Goal: Obtain resource: Download file/media

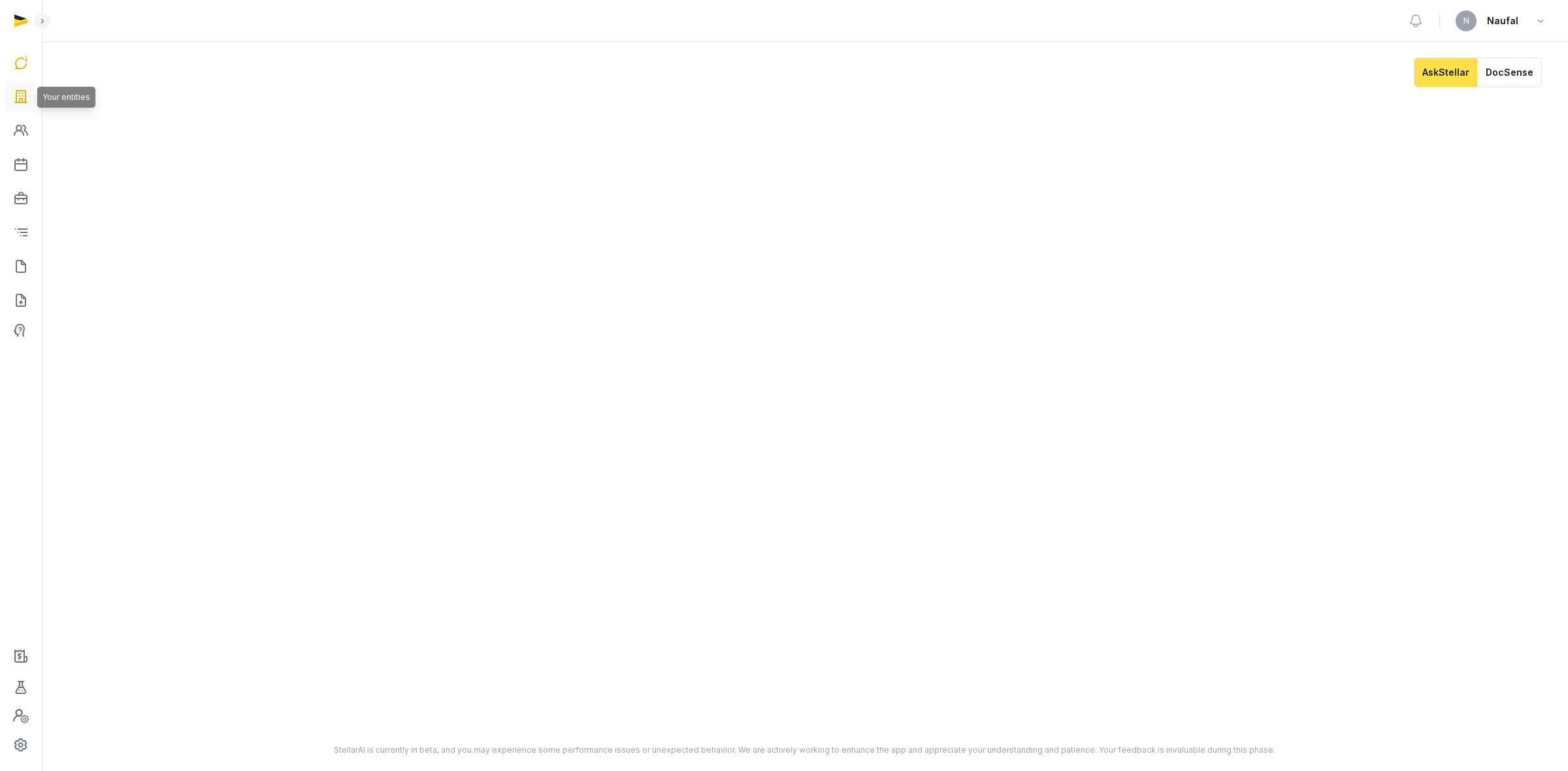
click at [10, 88] on link at bounding box center [20, 96] width 31 height 31
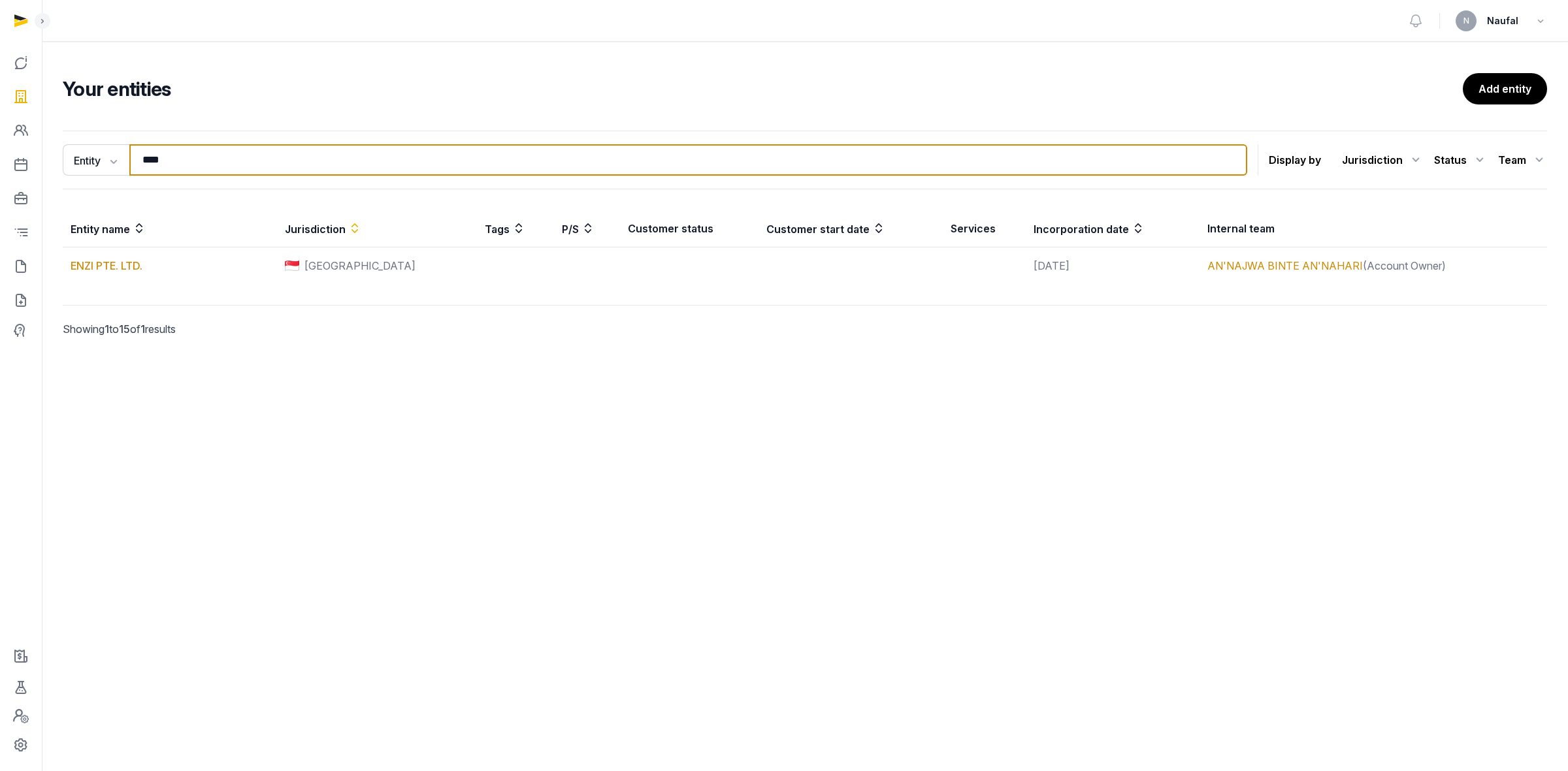
drag, startPoint x: 290, startPoint y: 160, endPoint x: 133, endPoint y: 154, distance: 157.1
click at [125, 163] on div "Entity Entity People Tags Services **** Search" at bounding box center [654, 160] width 1184 height 31
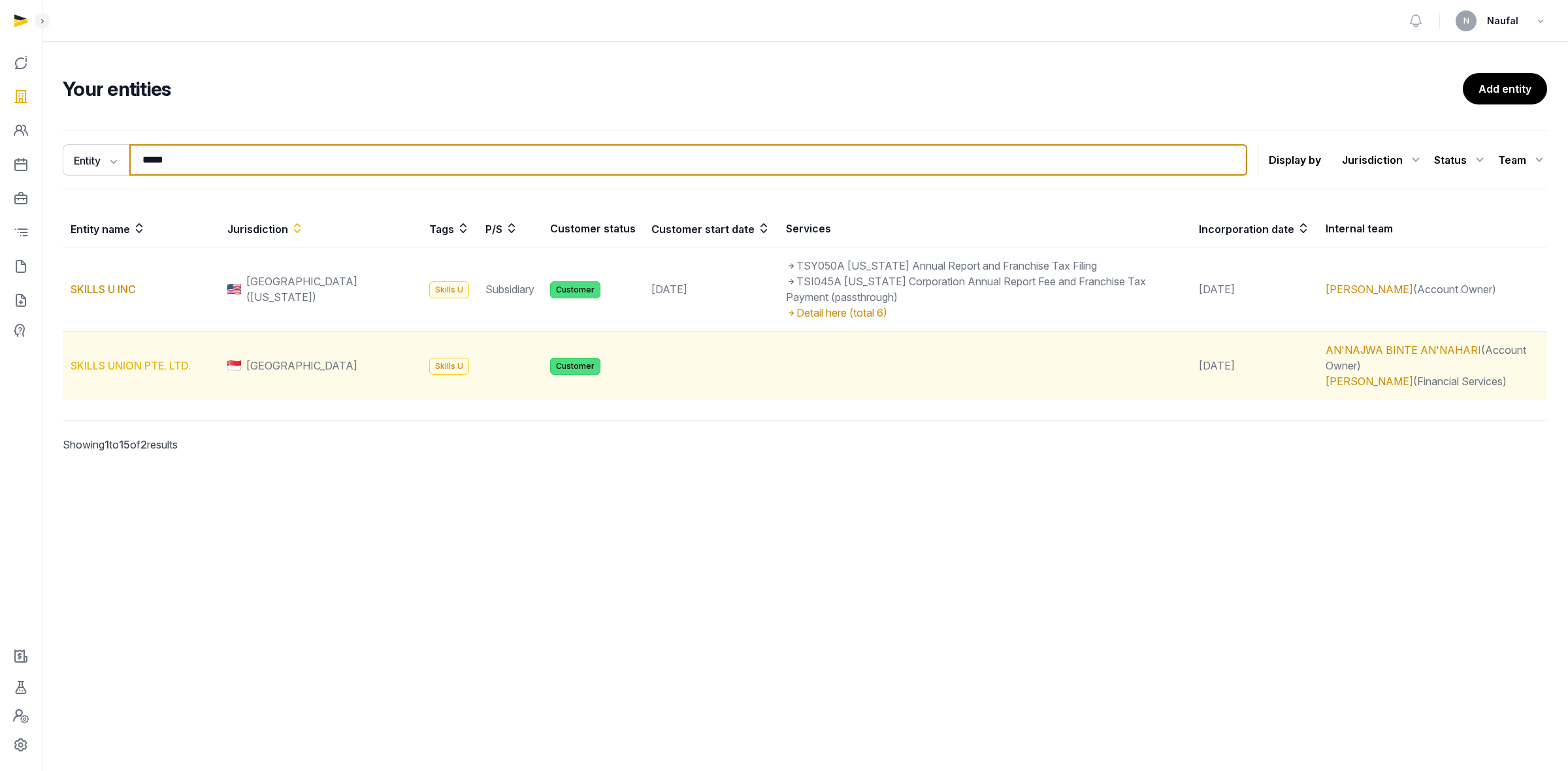
type input "*****"
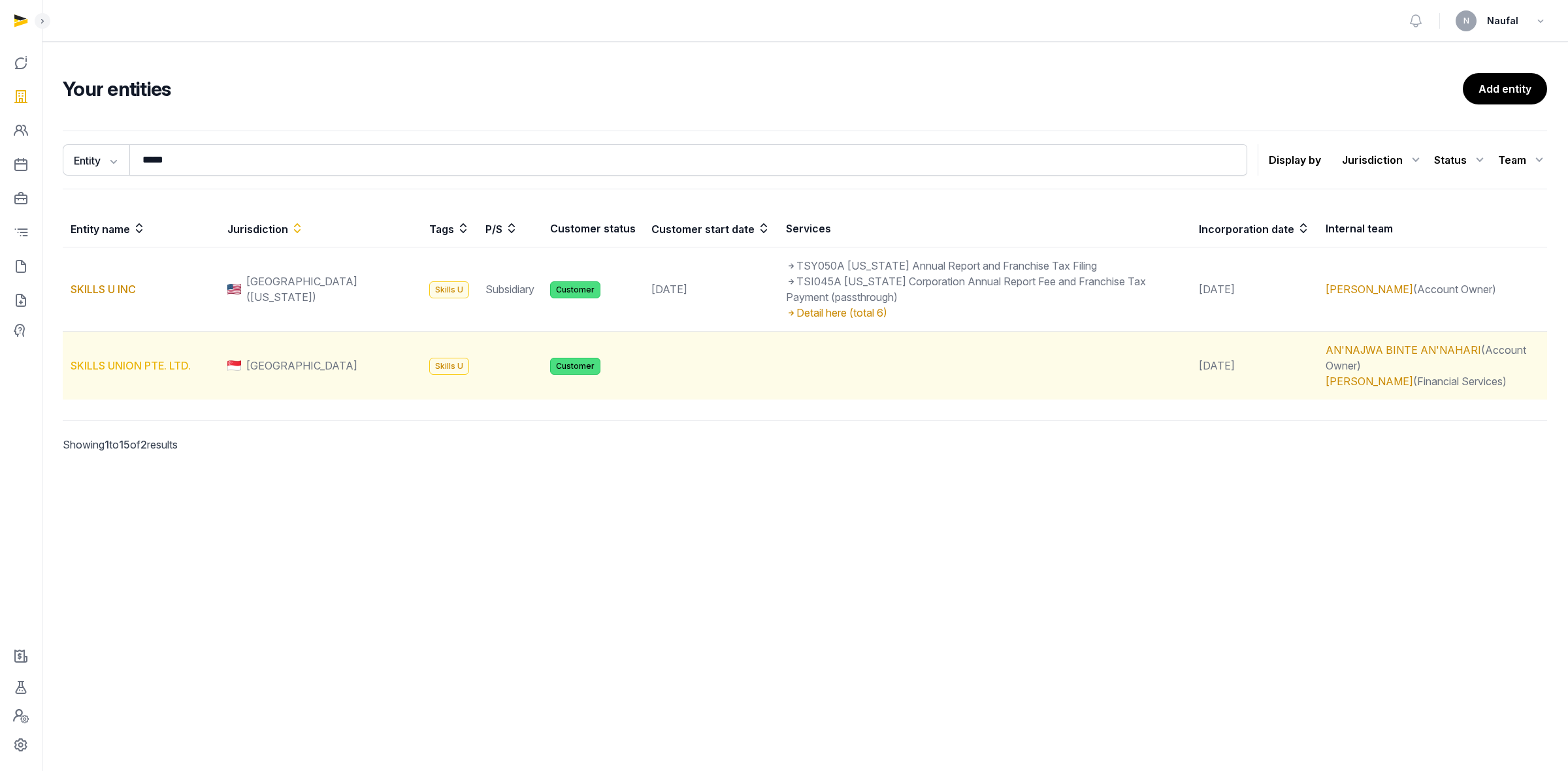
click at [144, 367] on link "SKILLS UNION PTE. LTD." at bounding box center [131, 366] width 120 height 13
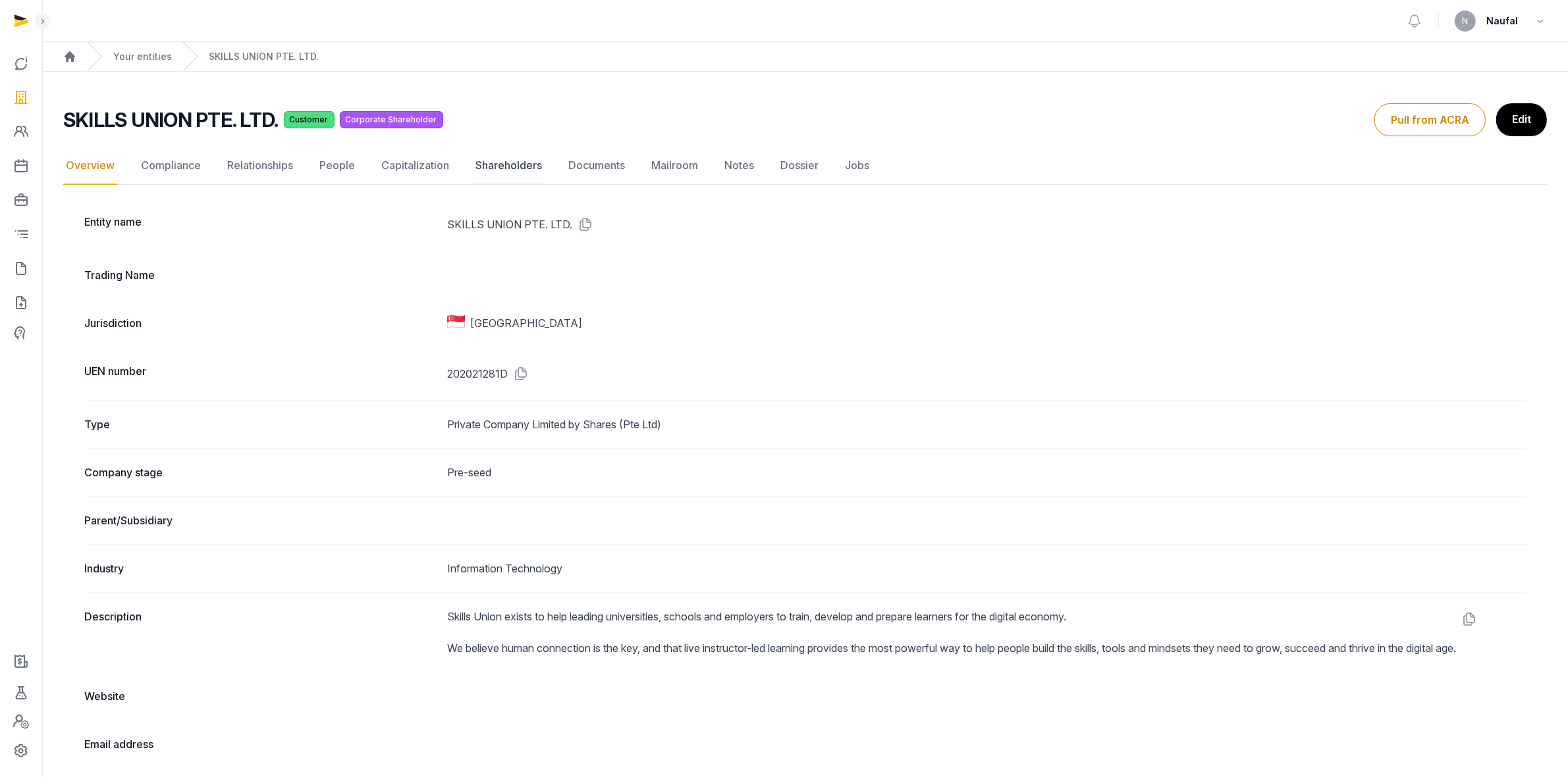
click at [497, 166] on link "Shareholders" at bounding box center [508, 166] width 72 height 38
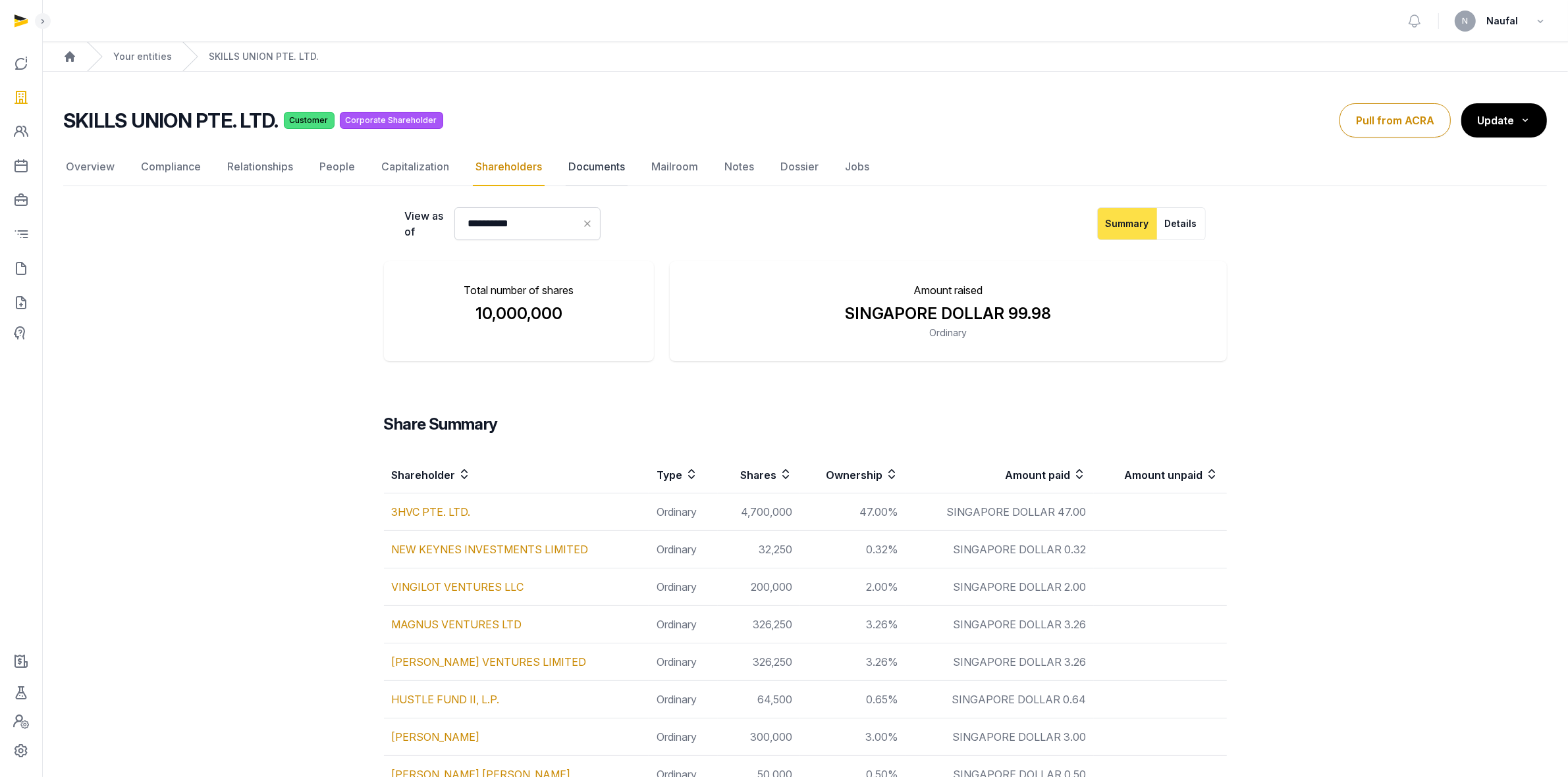
click at [578, 168] on link "Documents" at bounding box center [596, 167] width 62 height 38
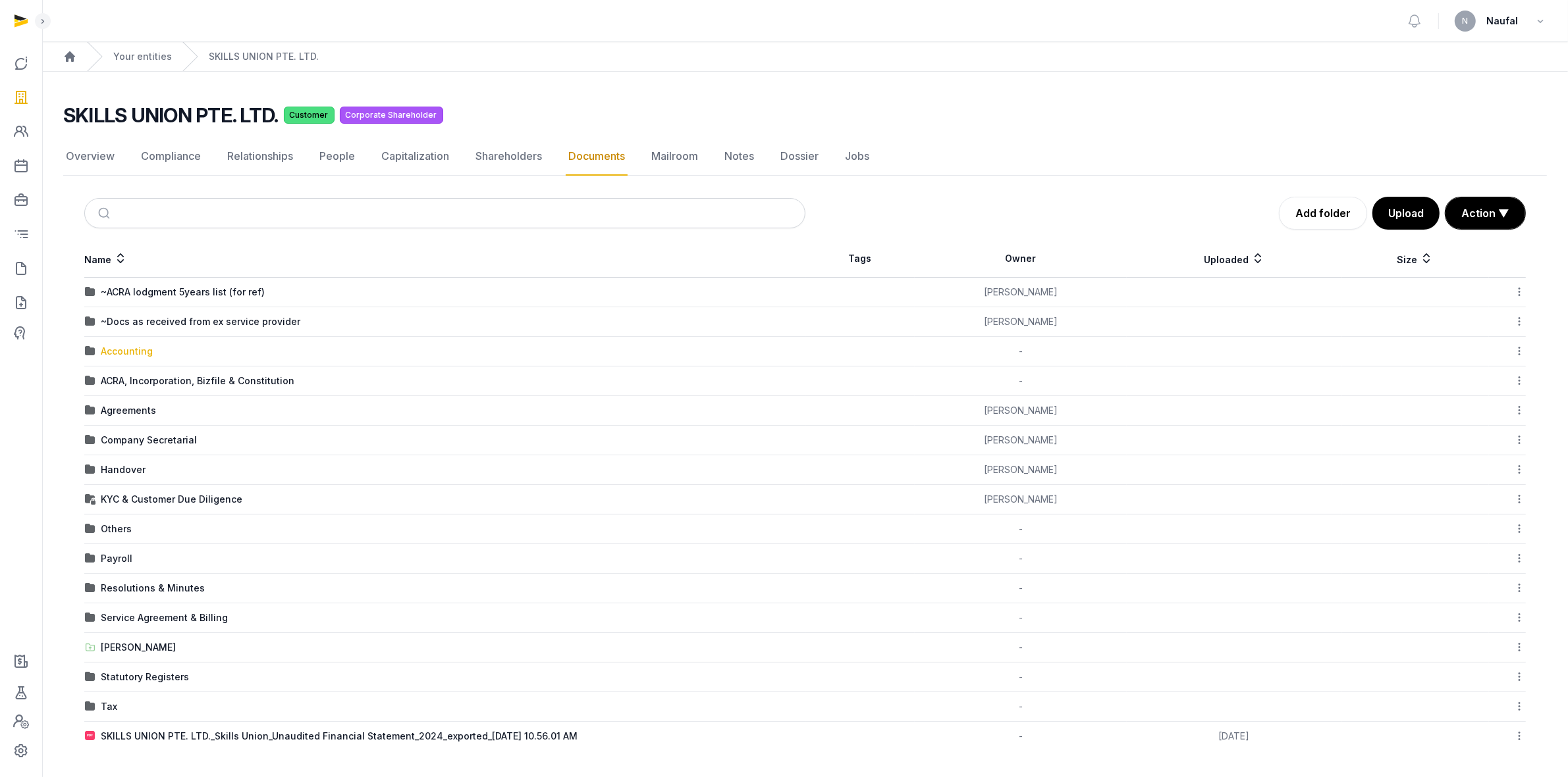
click at [142, 354] on div "Accounting" at bounding box center [127, 352] width 52 height 13
click at [0, 0] on div "Loading" at bounding box center [0, 0] width 0 height 0
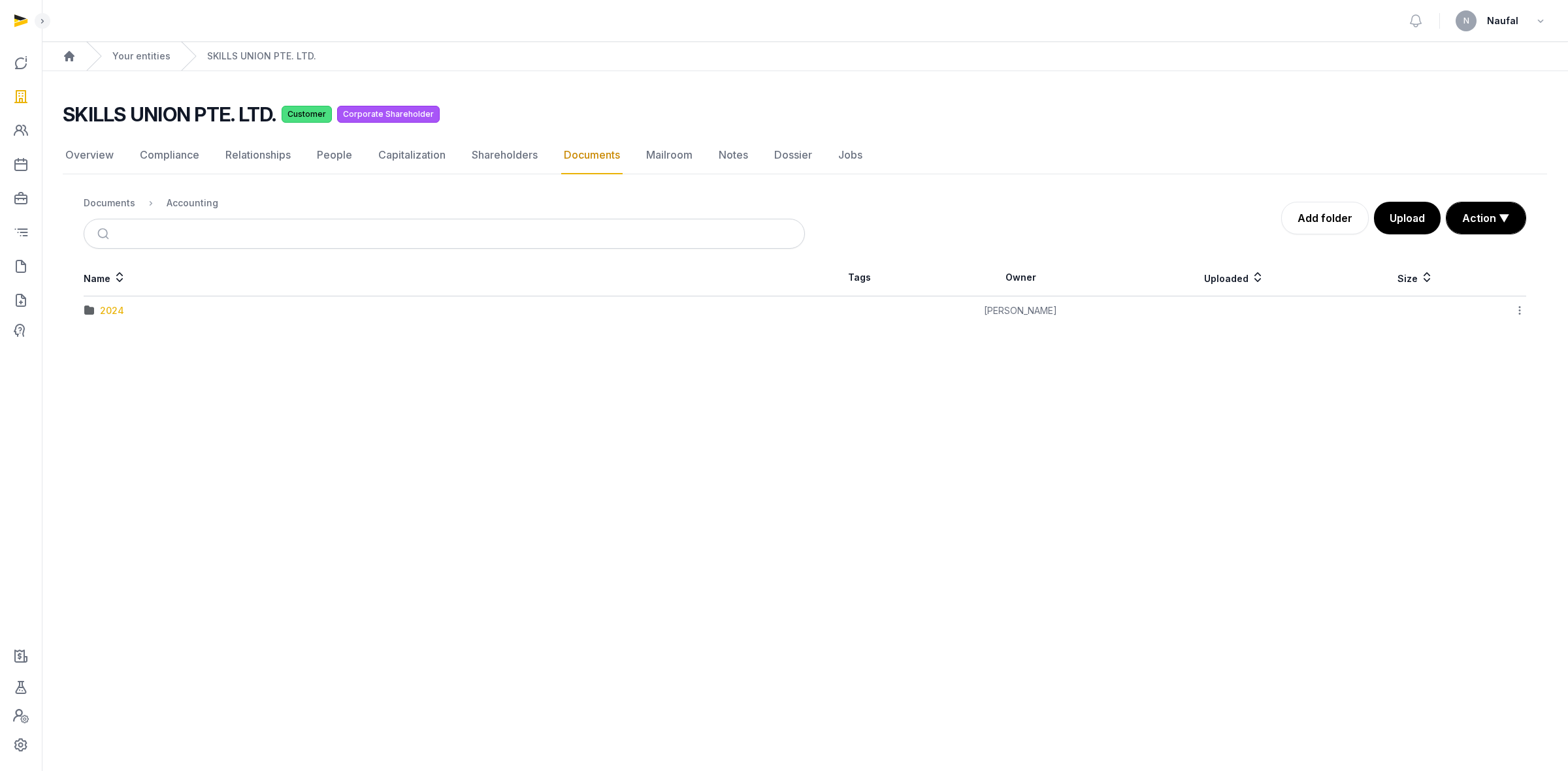
click at [102, 313] on div "2024" at bounding box center [112, 311] width 24 height 13
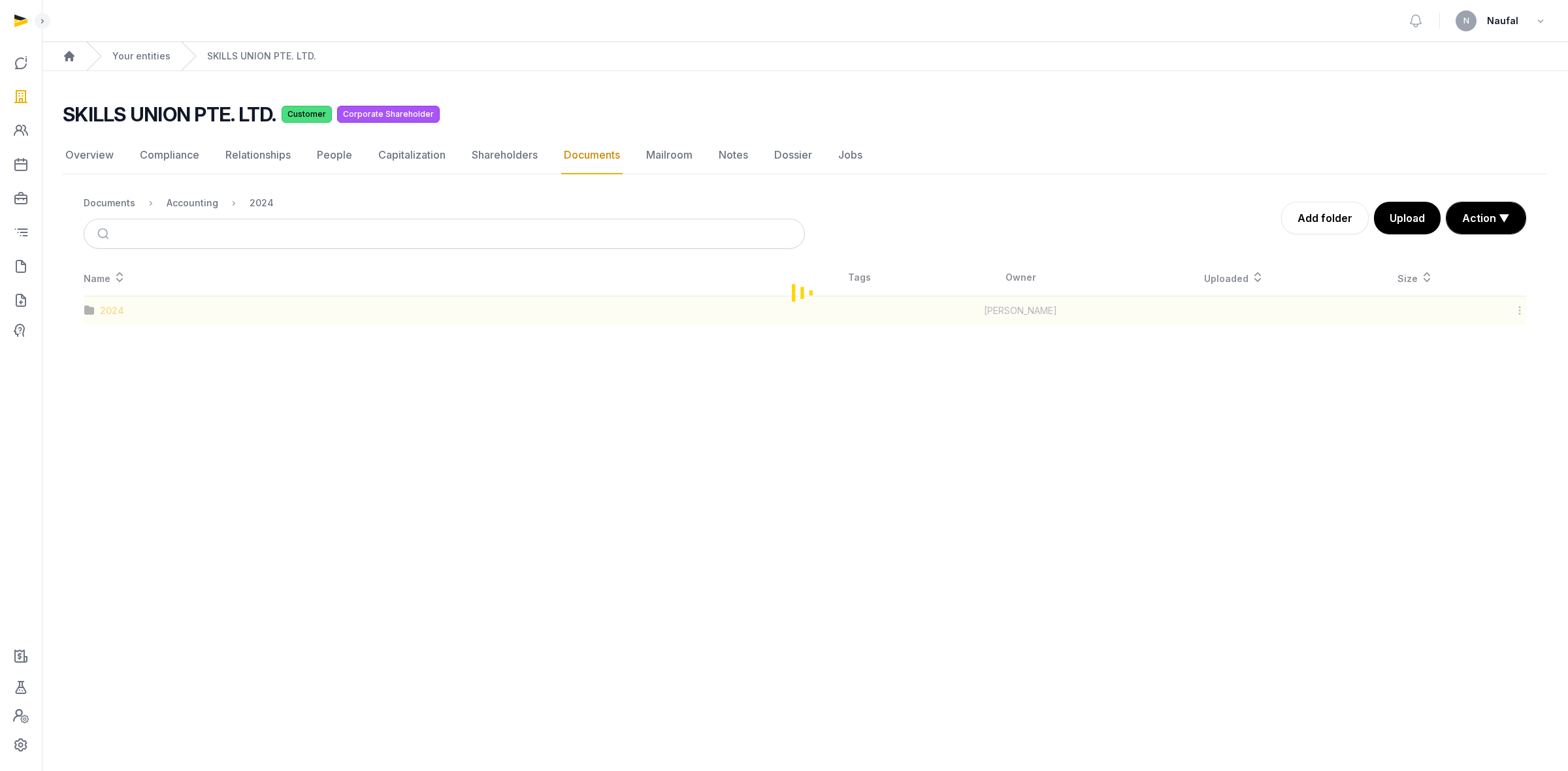
click at [102, 313] on div "Loading" at bounding box center [805, 292] width 1485 height 66
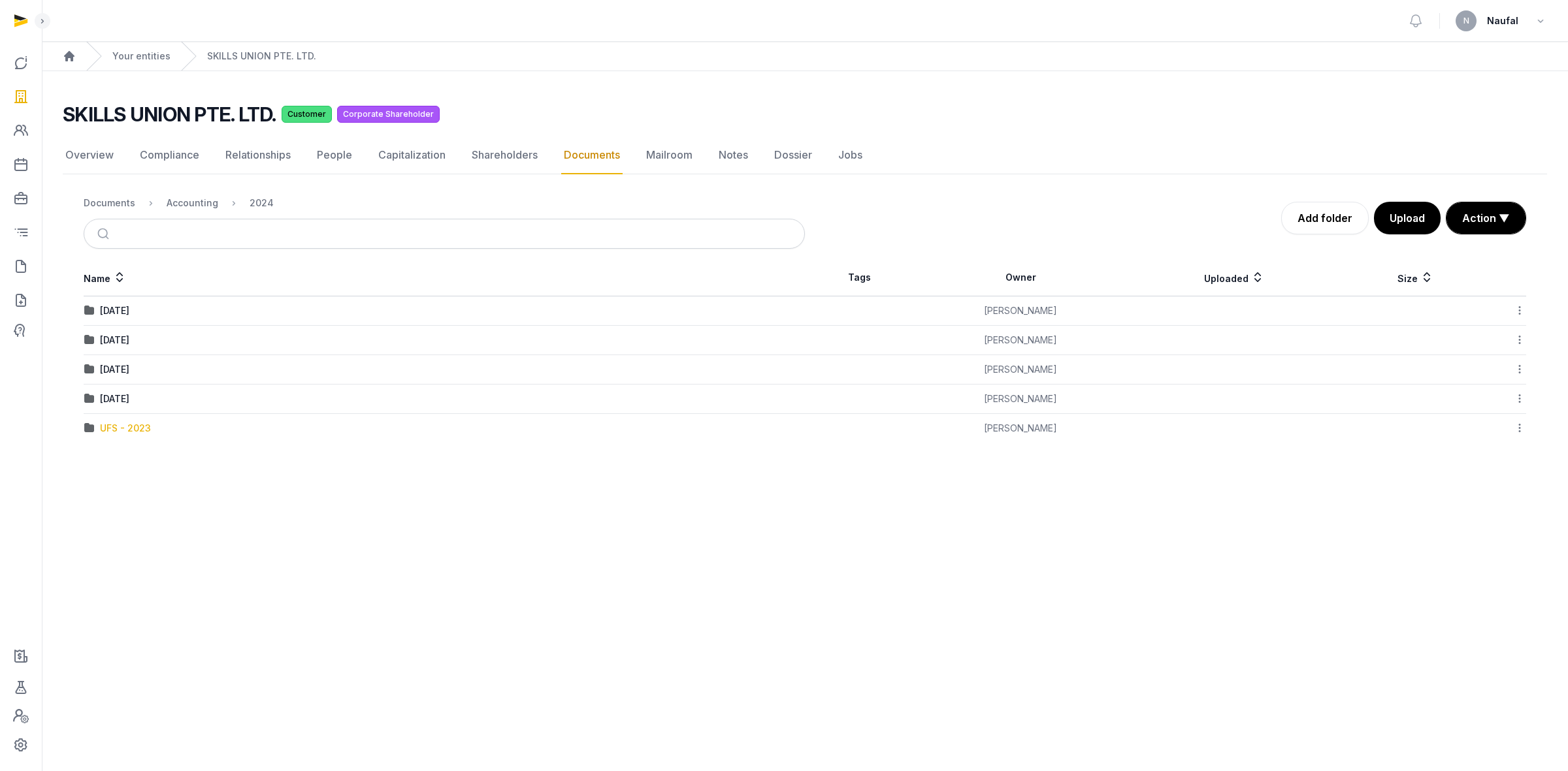
click at [115, 426] on div "UFS - 2023" at bounding box center [126, 429] width 51 height 13
click at [0, 0] on div "Loading" at bounding box center [0, 0] width 0 height 0
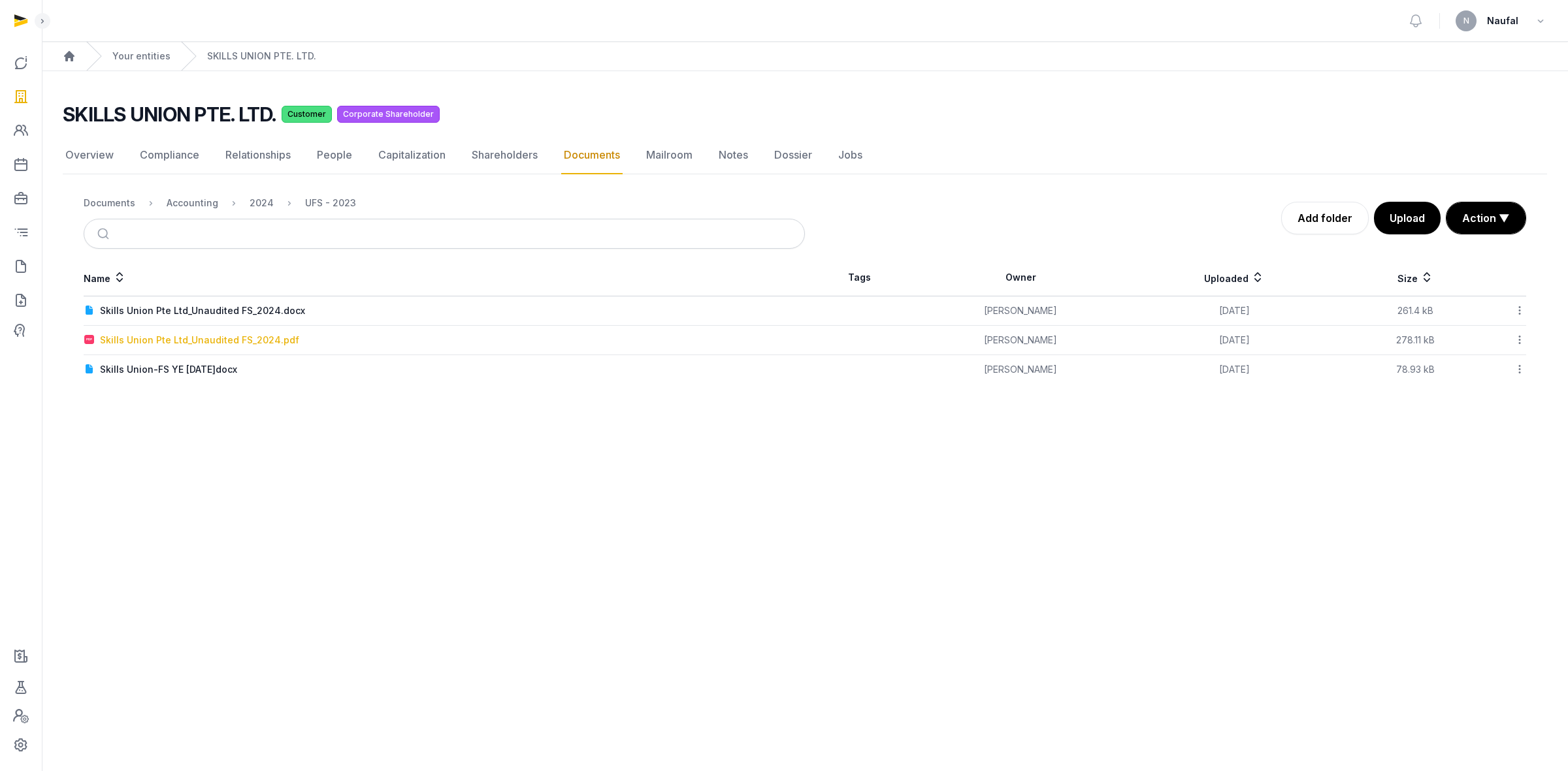
click at [272, 342] on div "Skills Union Pte Ltd_Unaudited FS_2024.pdf" at bounding box center [200, 340] width 200 height 13
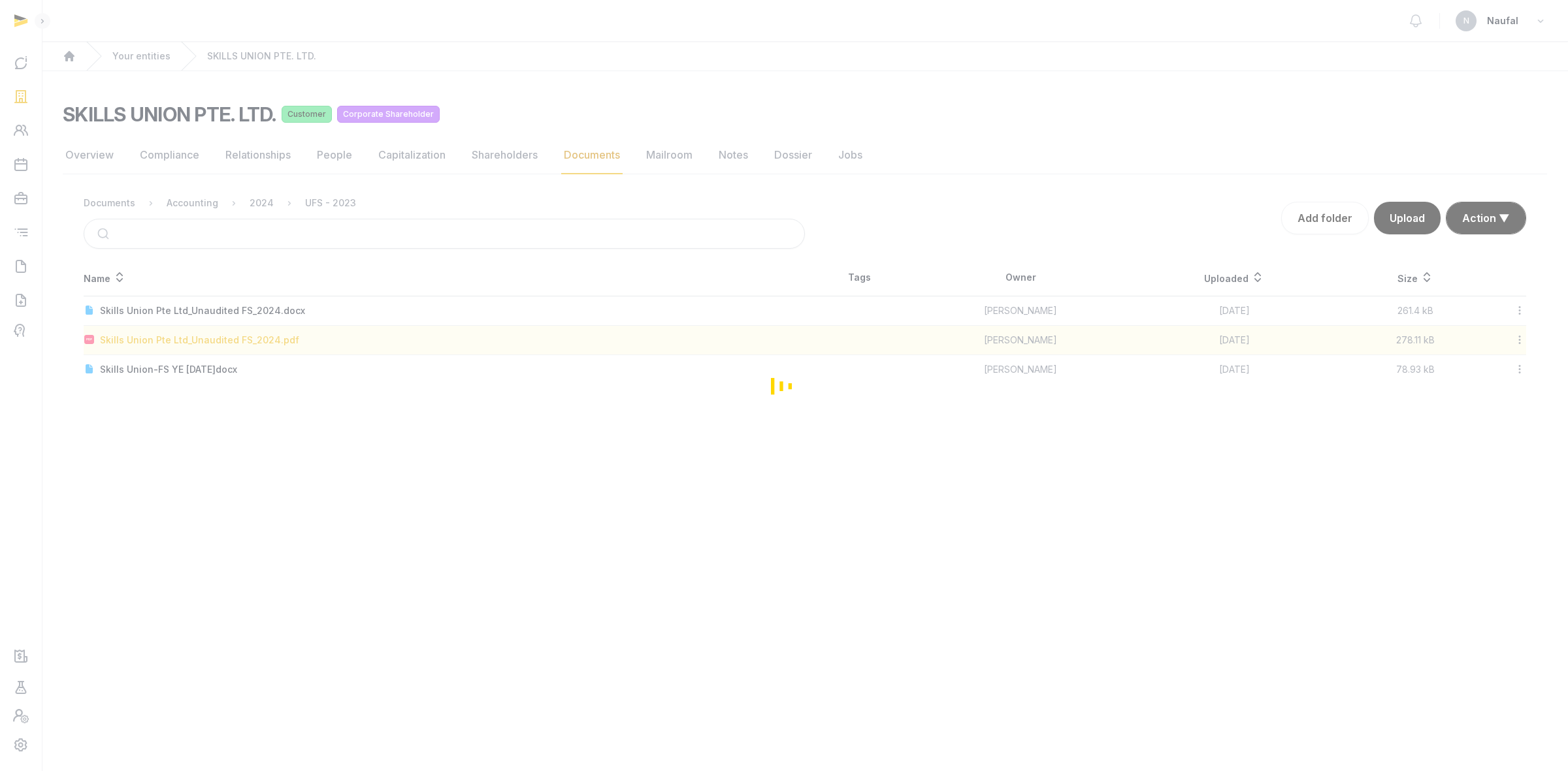
click at [272, 342] on div "Loading" at bounding box center [784, 385] width 1568 height 771
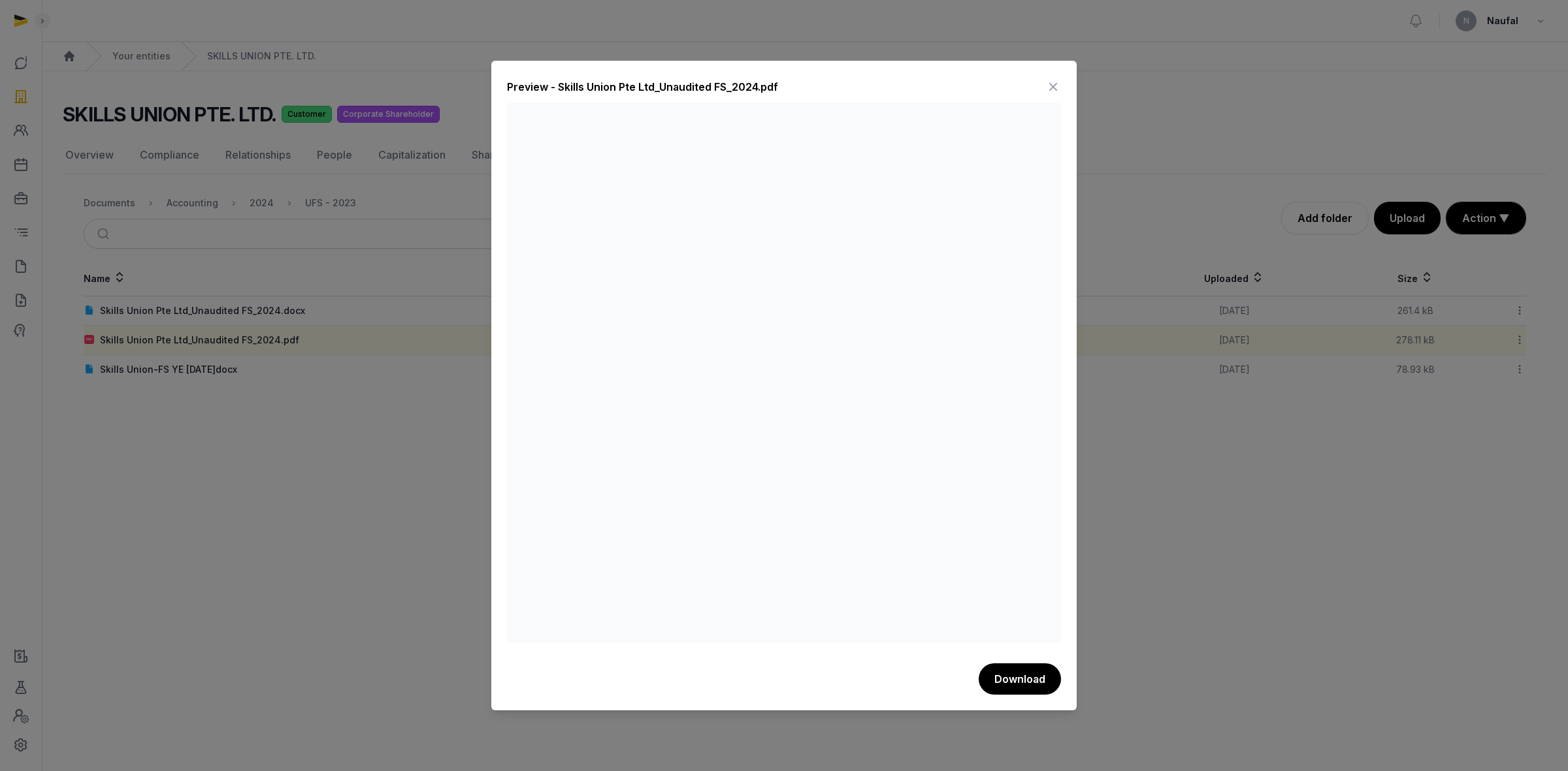
click at [1177, 513] on div at bounding box center [784, 385] width 1568 height 771
click at [1125, 490] on div at bounding box center [784, 385] width 1568 height 771
click at [343, 511] on div at bounding box center [784, 385] width 1568 height 771
click at [1051, 85] on icon at bounding box center [1054, 86] width 16 height 21
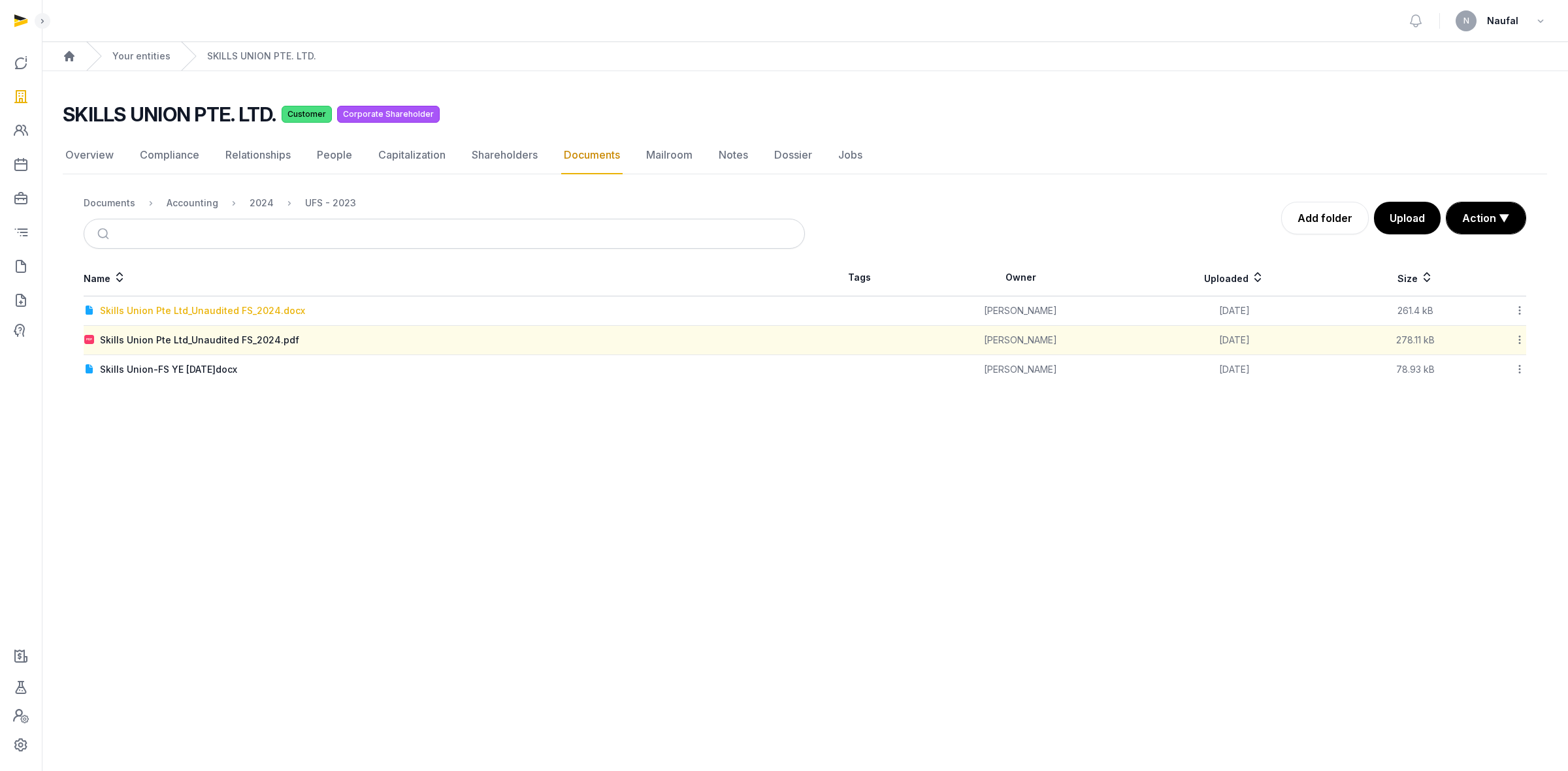
click at [245, 308] on div "Skills Union Pte Ltd_Unaudited FS_2024.docx" at bounding box center [202, 311] width 205 height 13
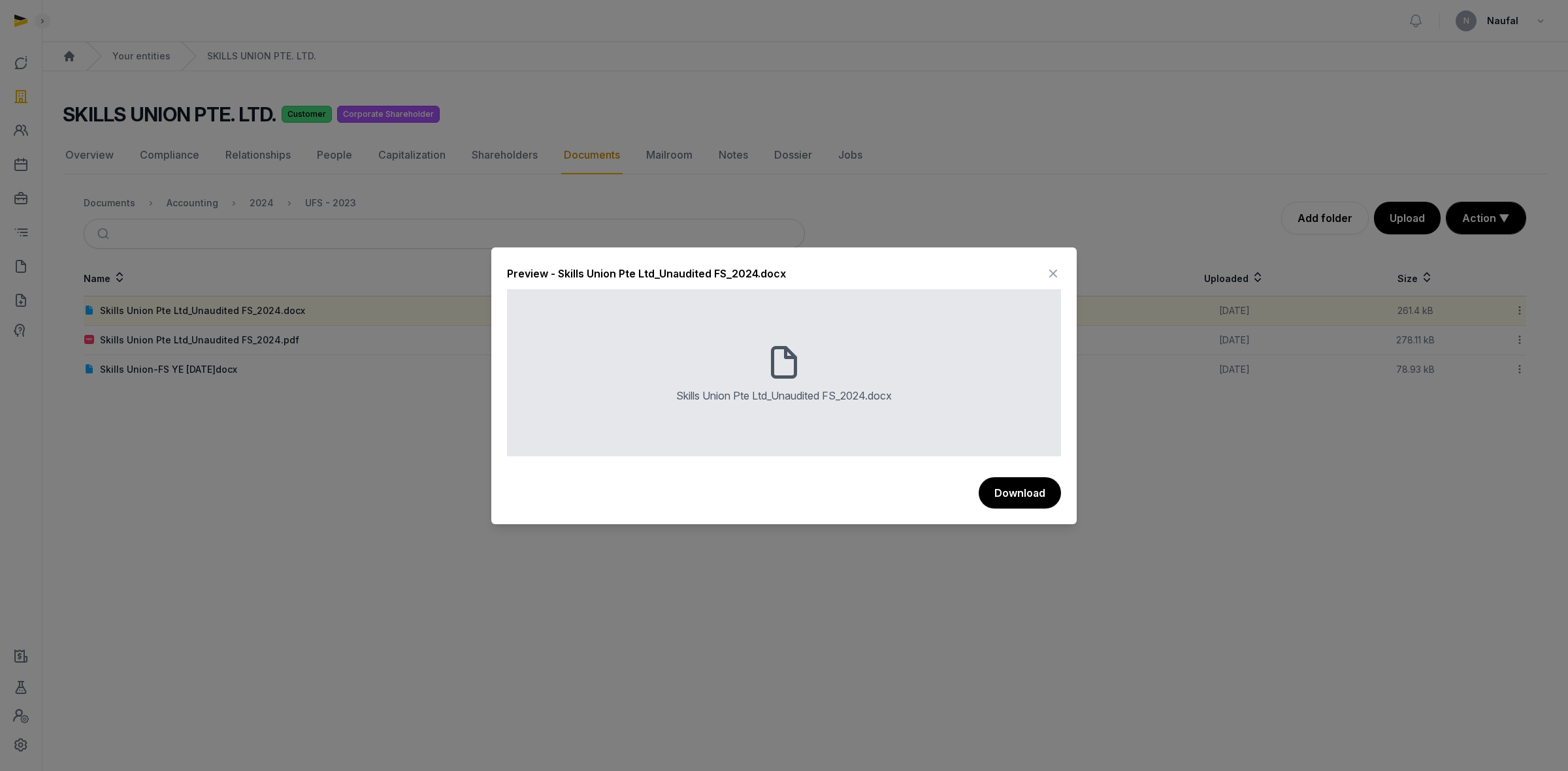
click at [1053, 268] on icon at bounding box center [1054, 273] width 16 height 21
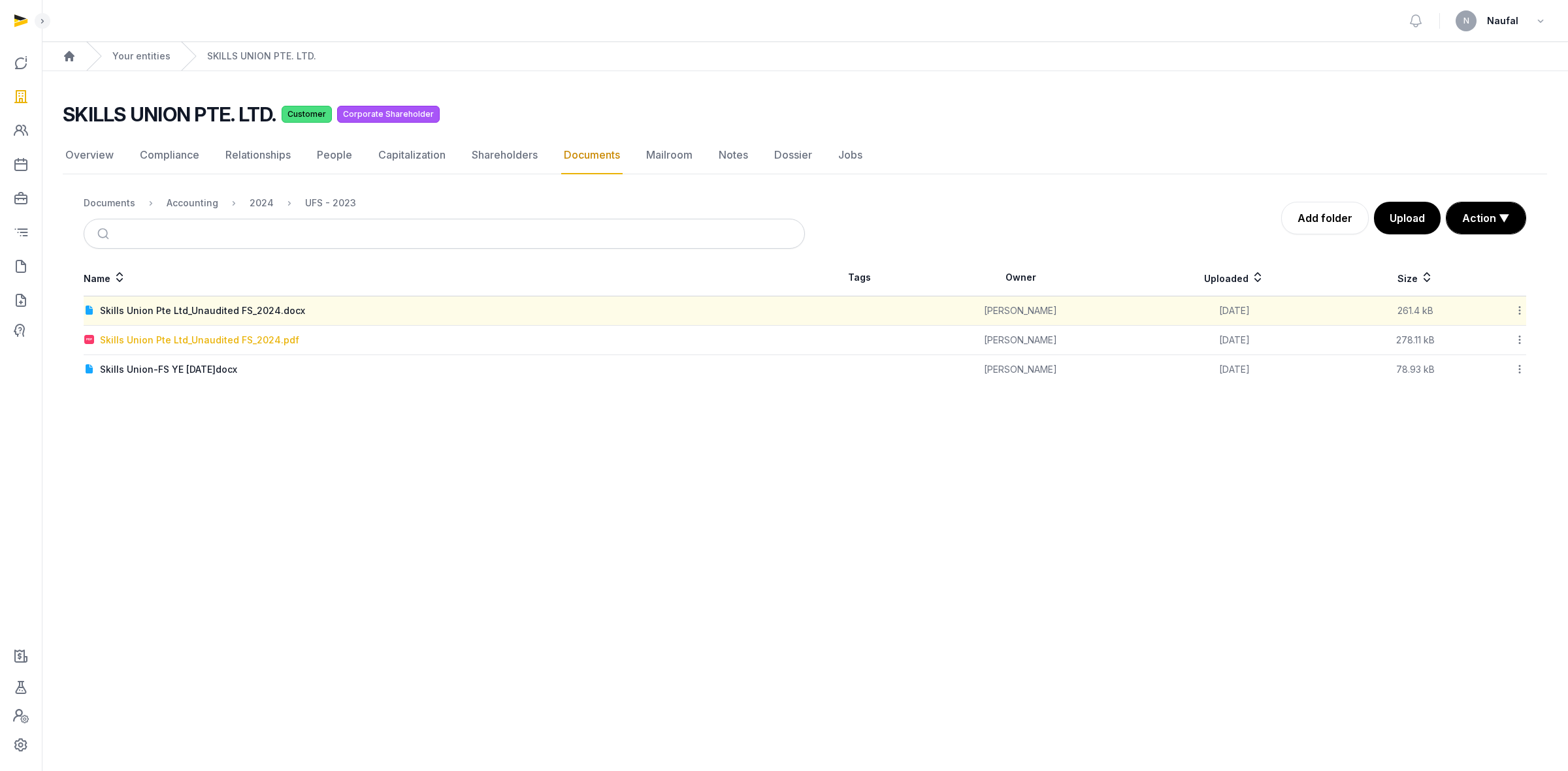
click at [259, 339] on div "Skills Union Pte Ltd_Unaudited FS_2024.pdf" at bounding box center [200, 340] width 200 height 13
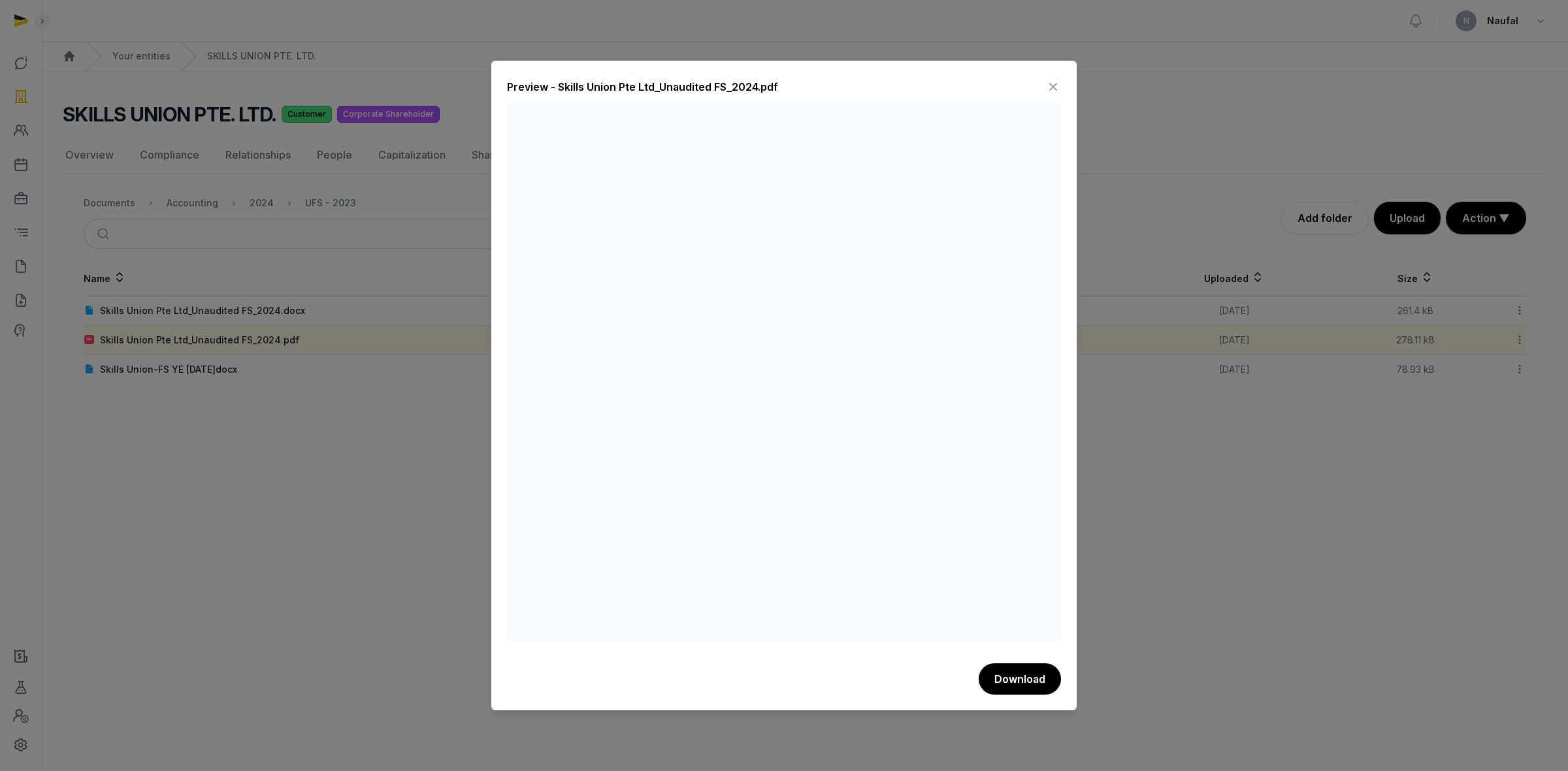
click at [1051, 88] on icon at bounding box center [1054, 86] width 16 height 21
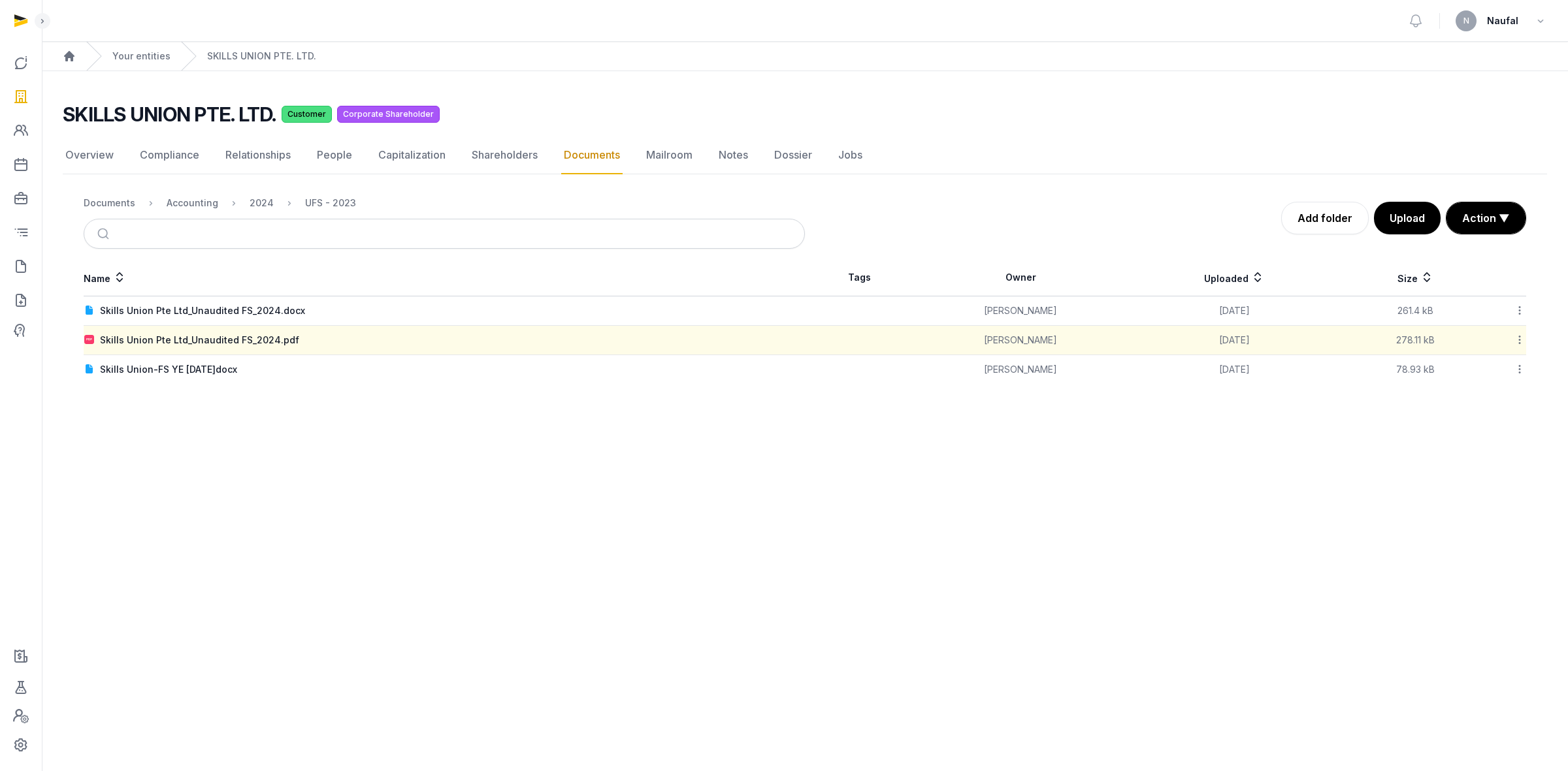
click at [575, 158] on link "Documents" at bounding box center [591, 155] width 62 height 38
click at [259, 204] on div "2024" at bounding box center [261, 203] width 24 height 13
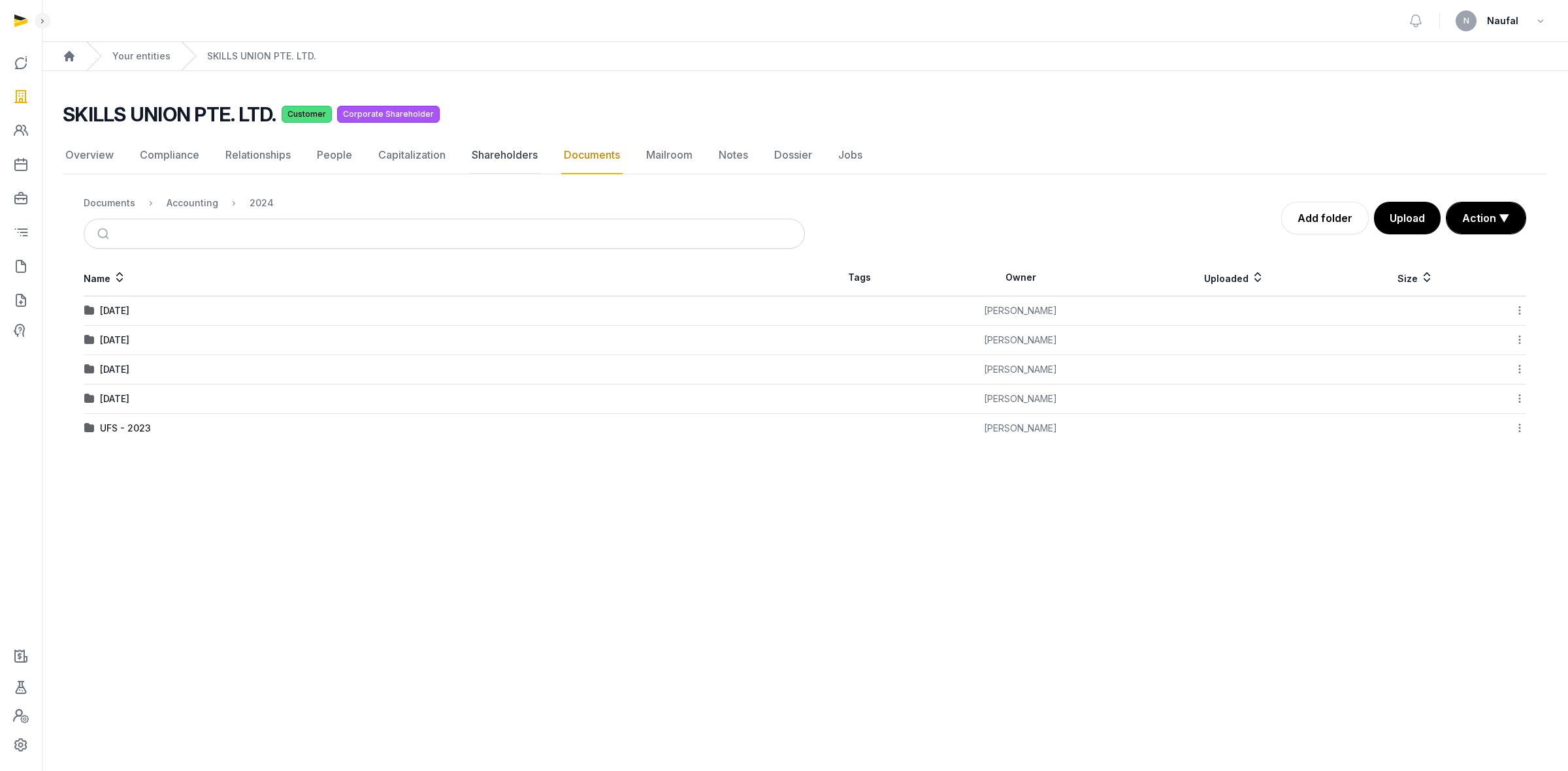
click at [500, 164] on link "Shareholders" at bounding box center [504, 155] width 71 height 38
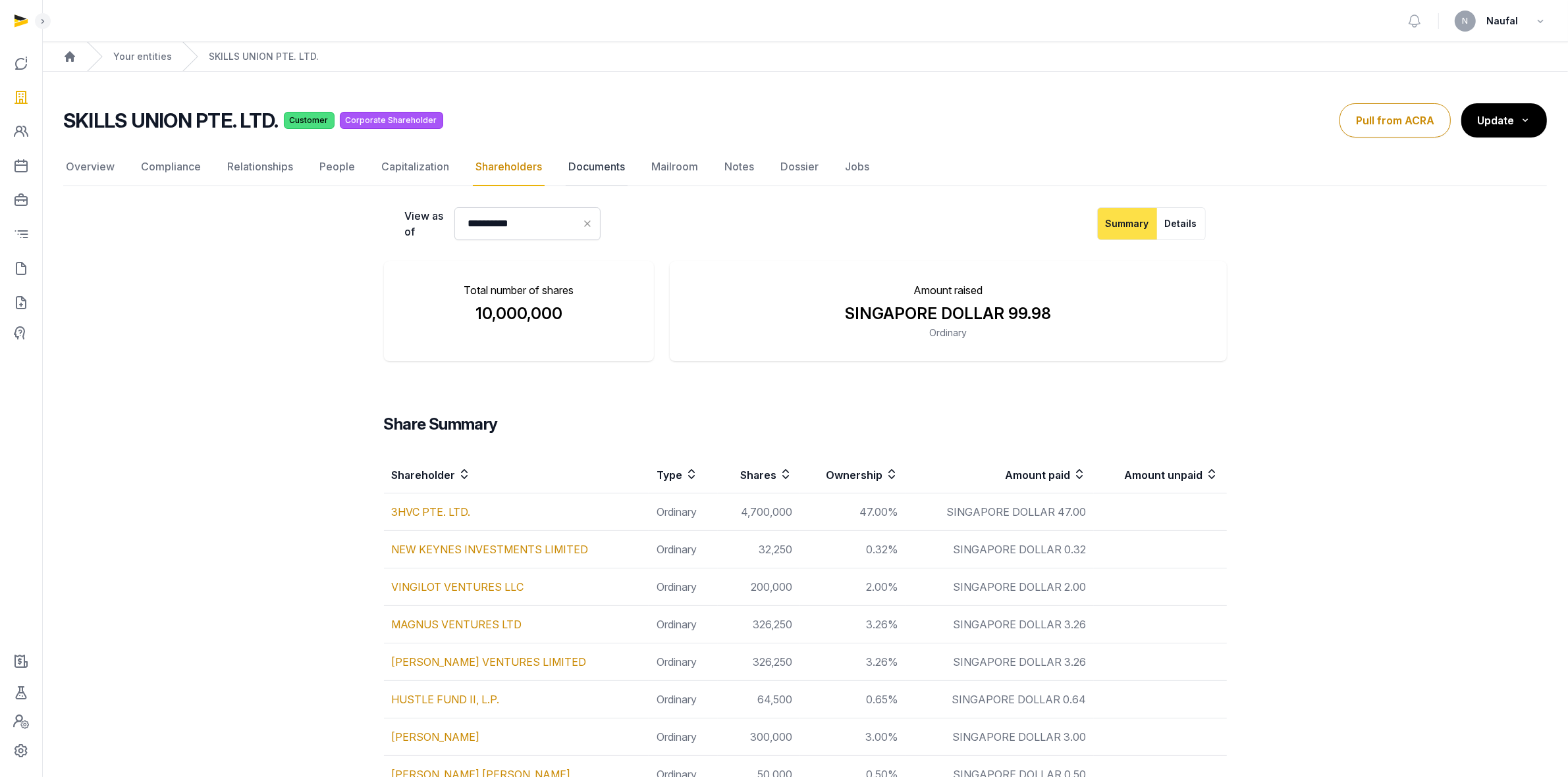
click at [570, 166] on link "Documents" at bounding box center [596, 167] width 62 height 38
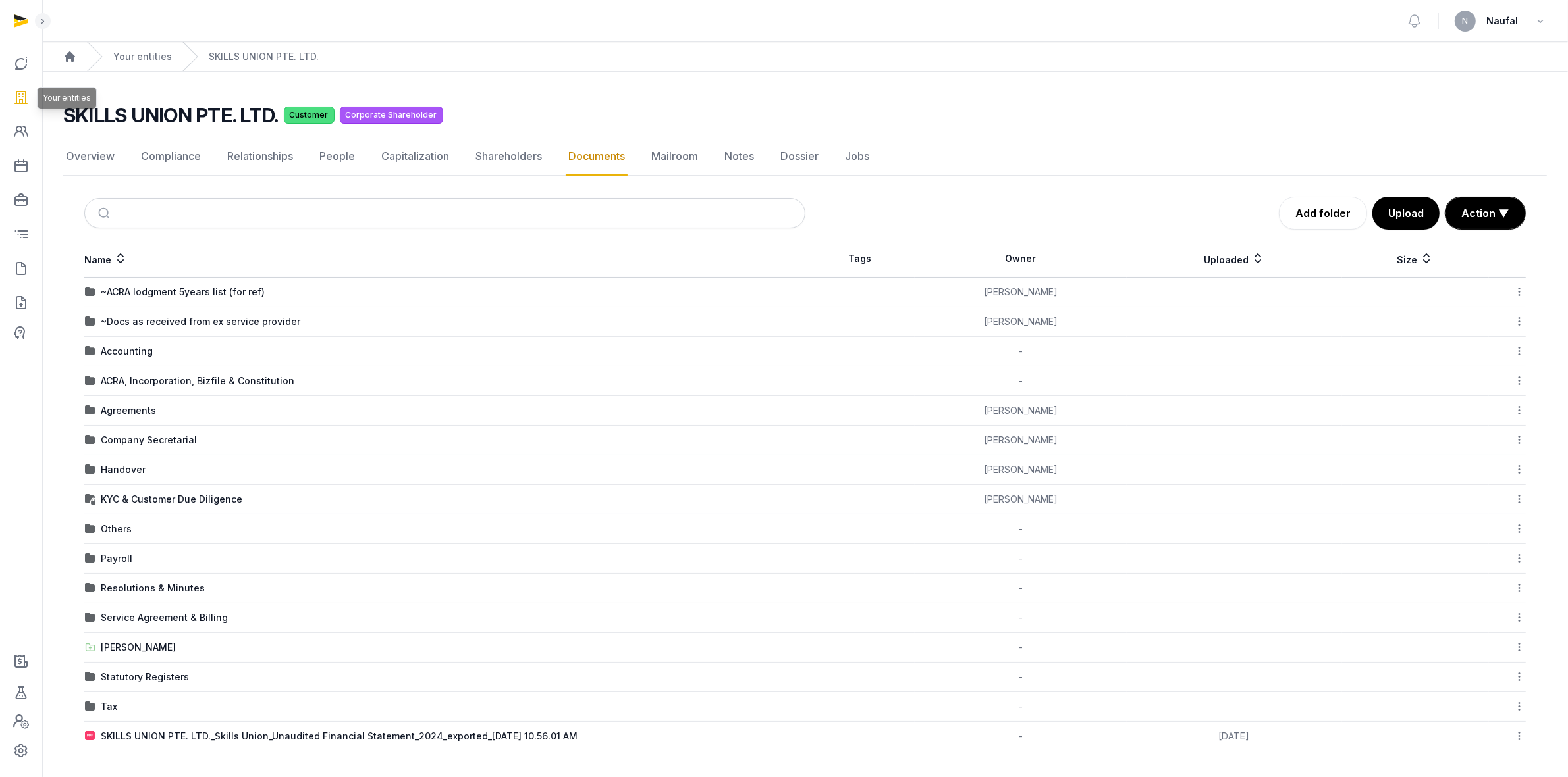
click at [23, 96] on icon at bounding box center [21, 97] width 16 height 21
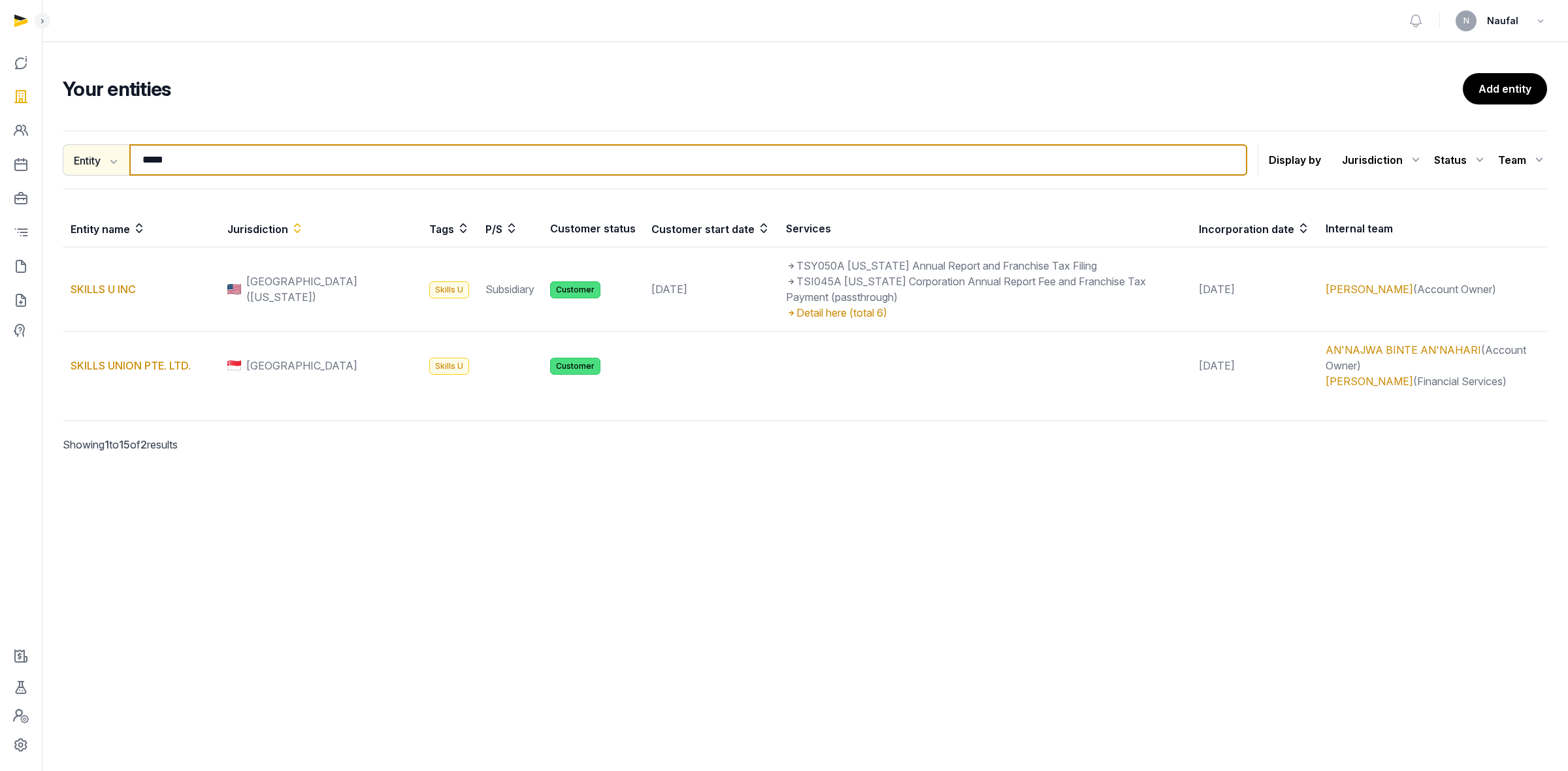
drag, startPoint x: 189, startPoint y: 161, endPoint x: 122, endPoint y: 160, distance: 67.0
click at [122, 160] on div "Entity Entity People Tags Services ***** Search" at bounding box center [654, 160] width 1184 height 31
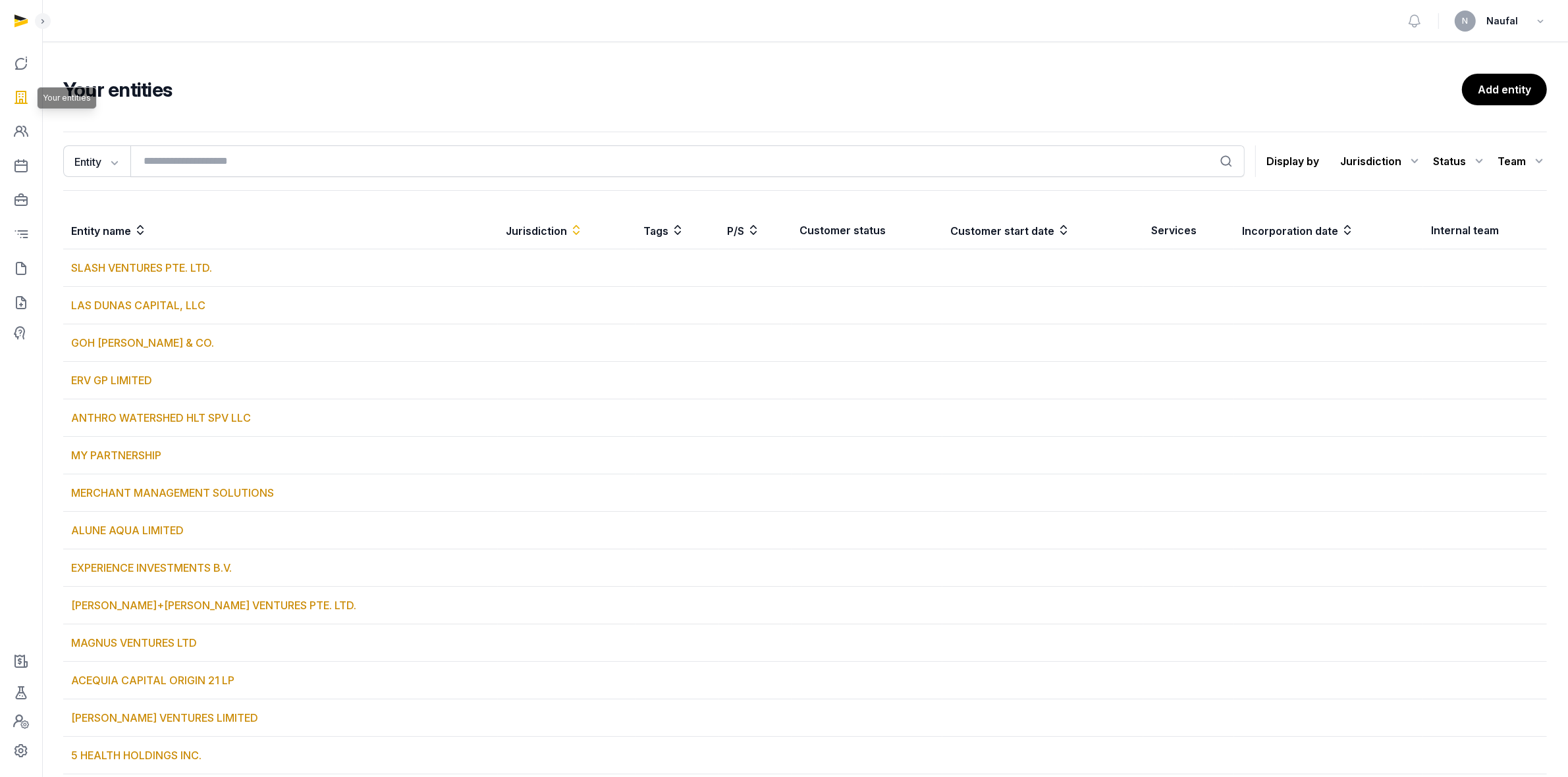
click at [15, 86] on link at bounding box center [20, 97] width 31 height 31
click at [20, 93] on icon at bounding box center [21, 97] width 16 height 21
click at [1303, 230] on th "Incorporation date" at bounding box center [1328, 230] width 189 height 37
click at [1341, 232] on icon at bounding box center [1347, 230] width 13 height 16
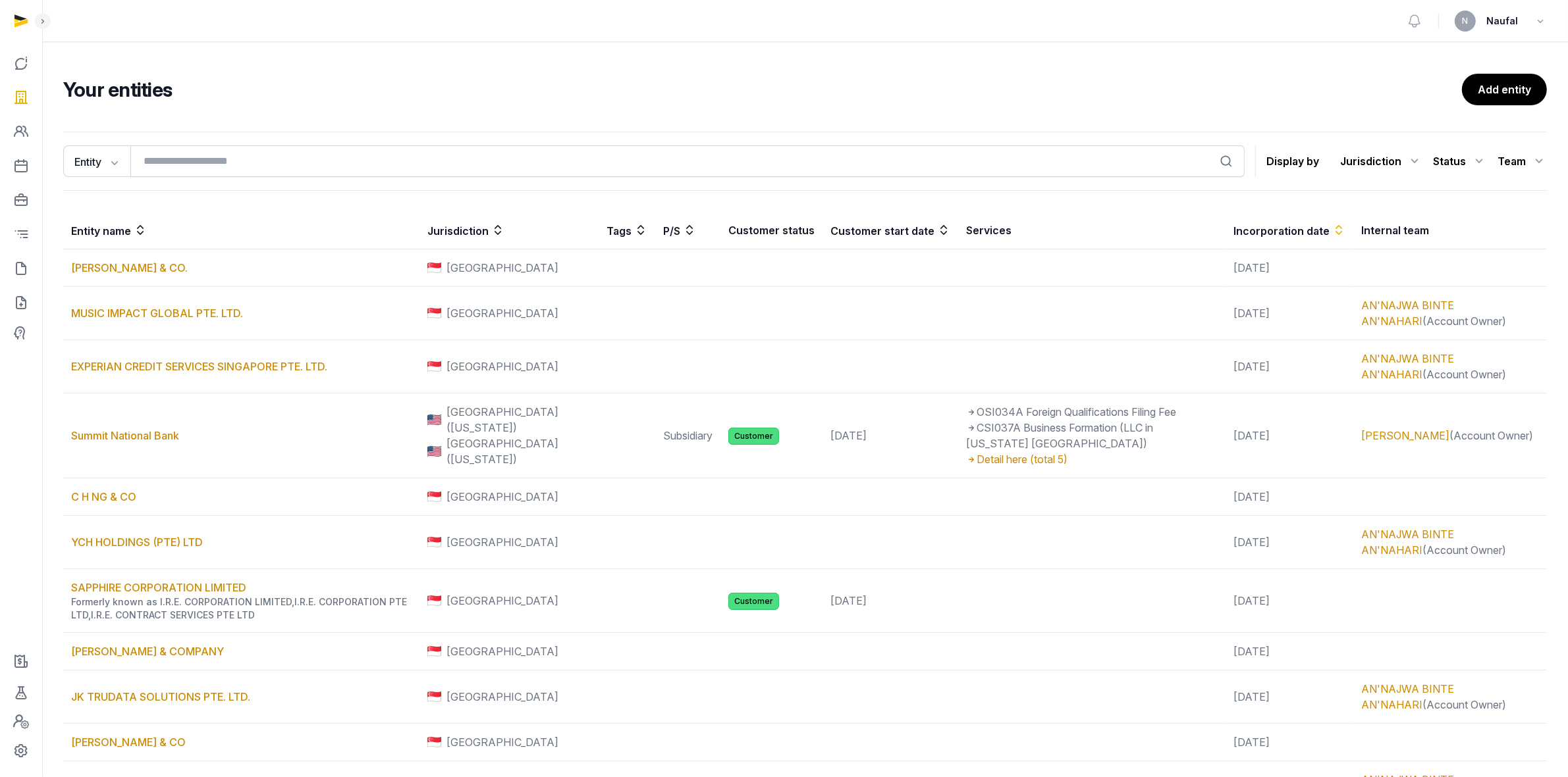
click at [1332, 232] on icon at bounding box center [1338, 230] width 13 height 16
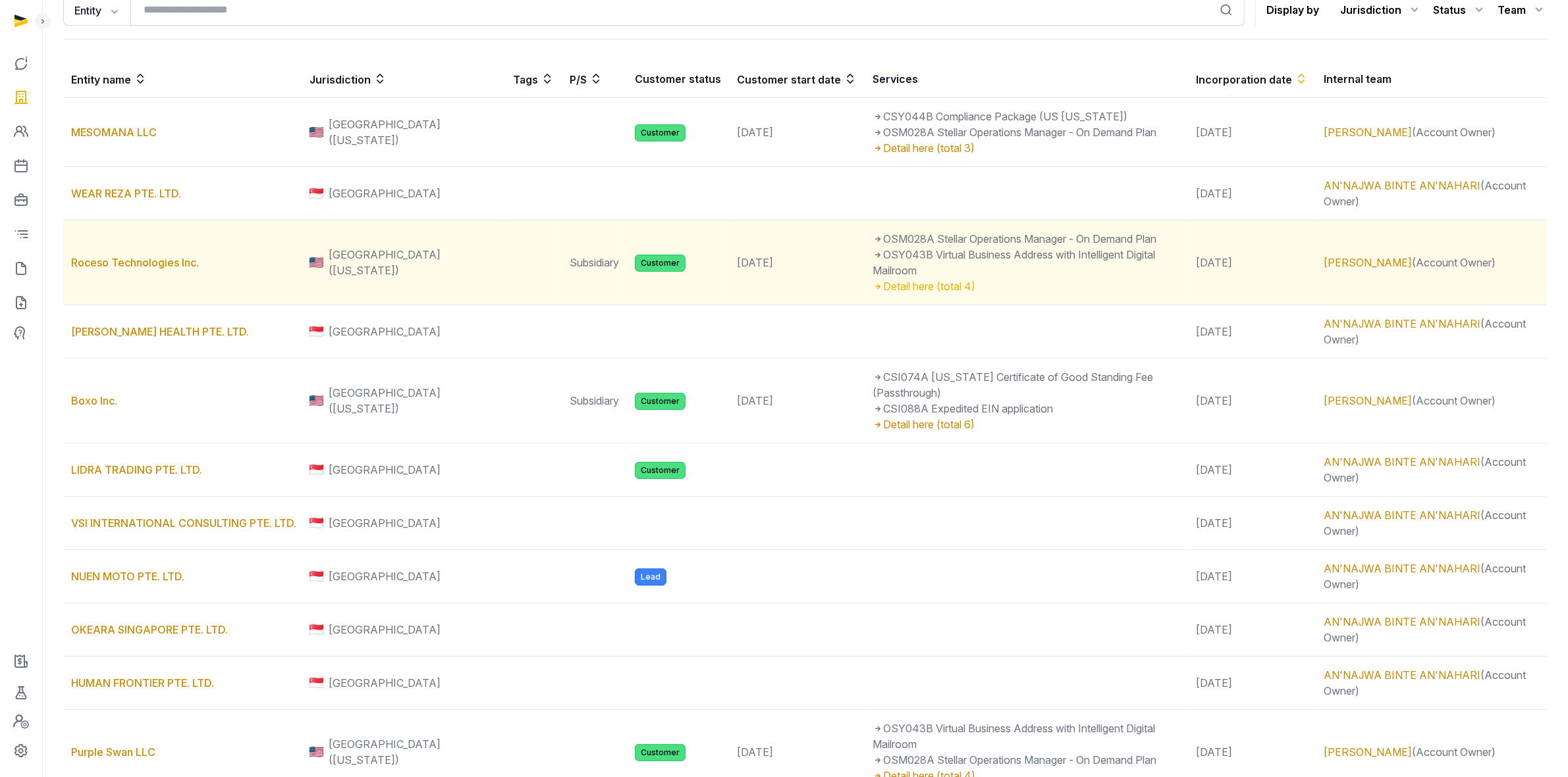
scroll to position [319, 0]
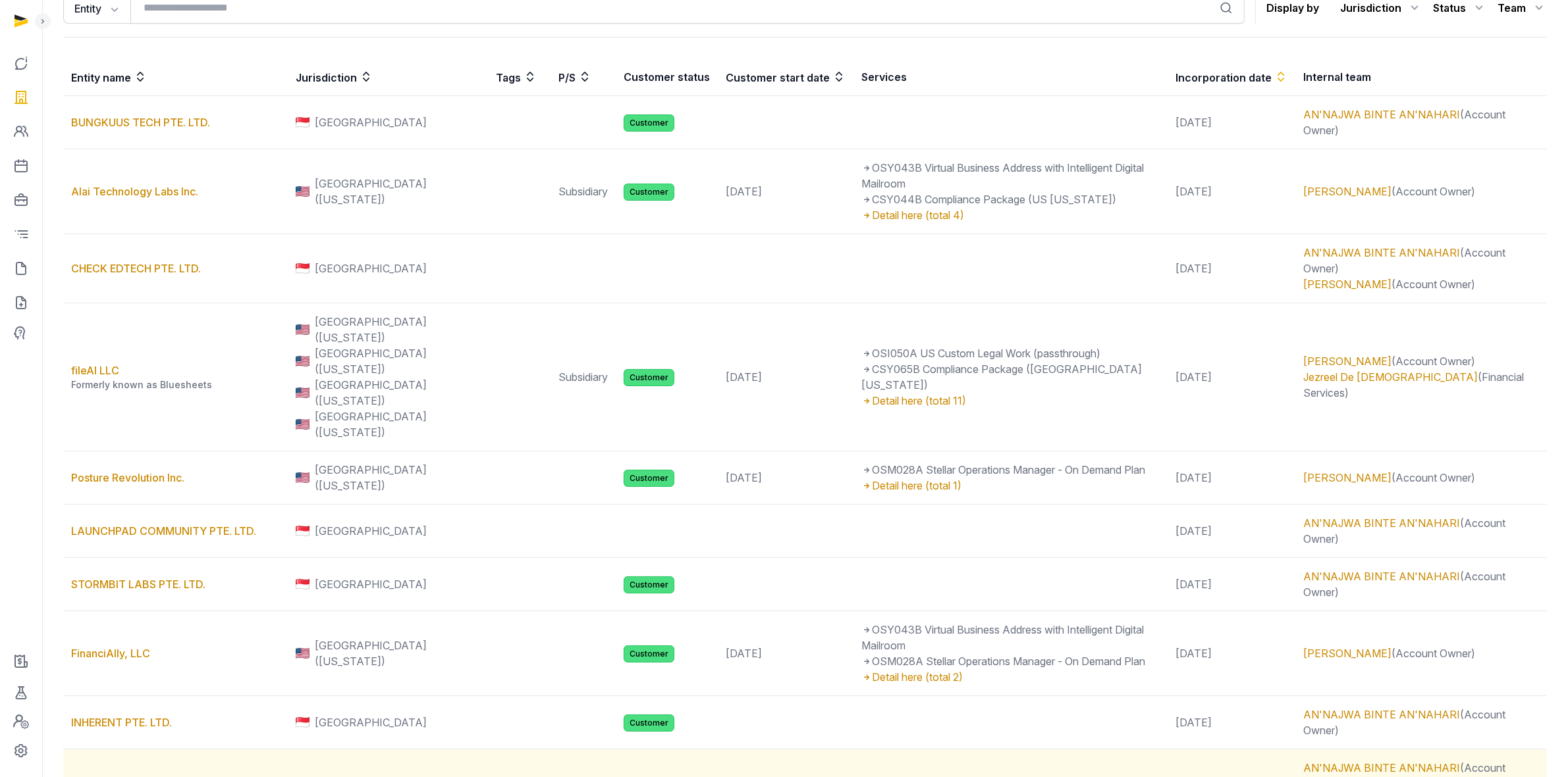
scroll to position [432, 0]
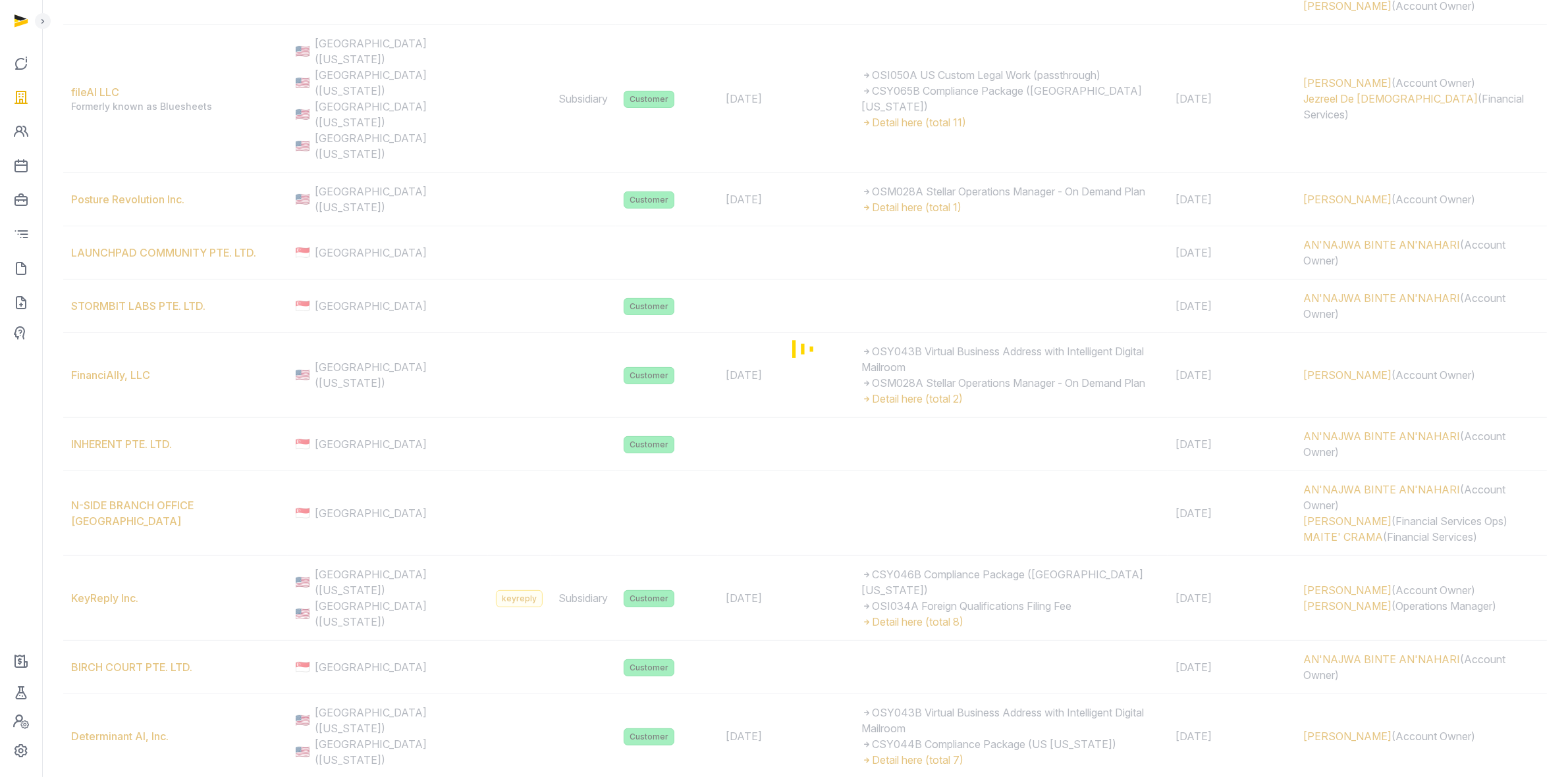
scroll to position [347, 0]
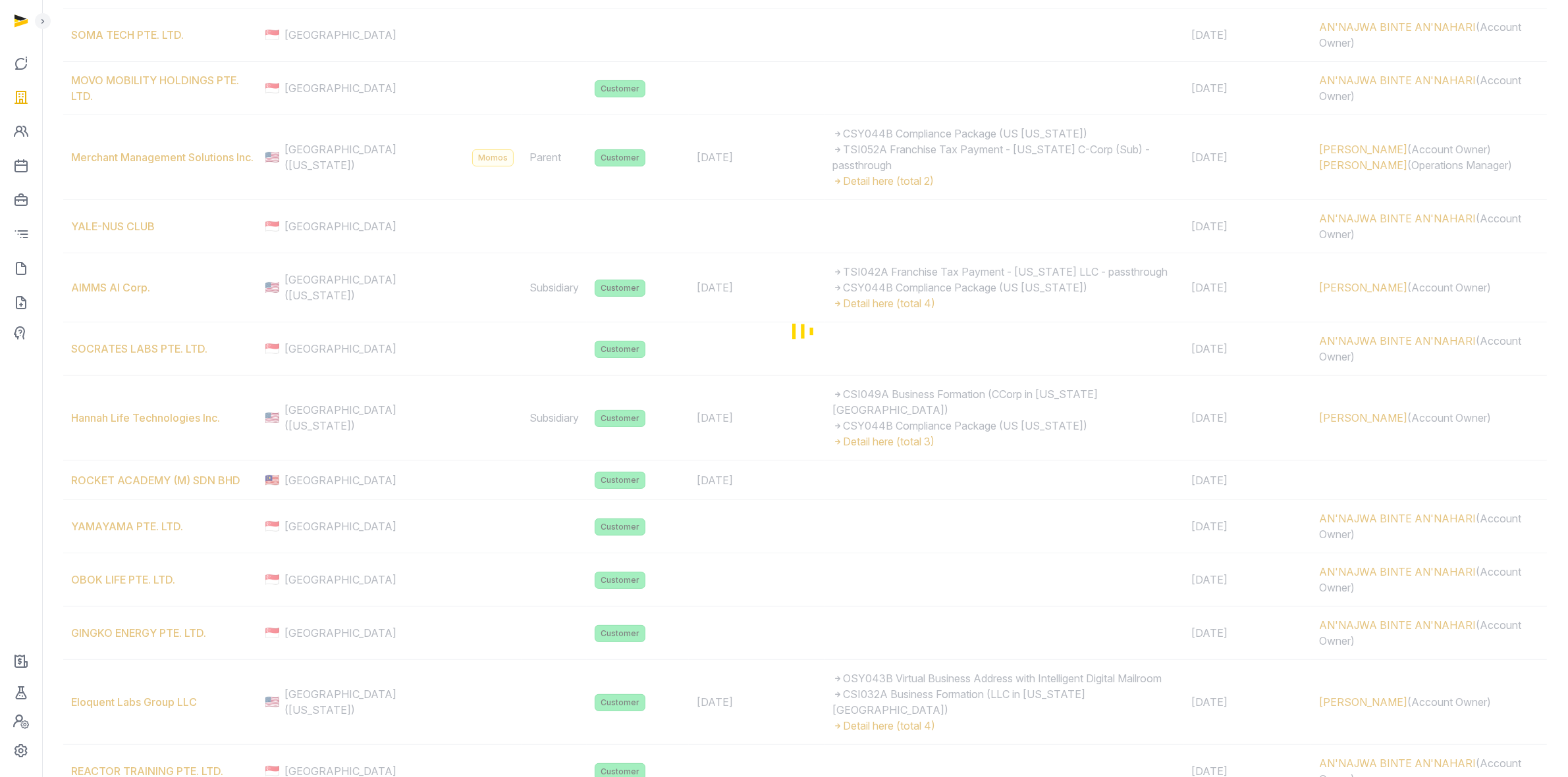
scroll to position [297, 0]
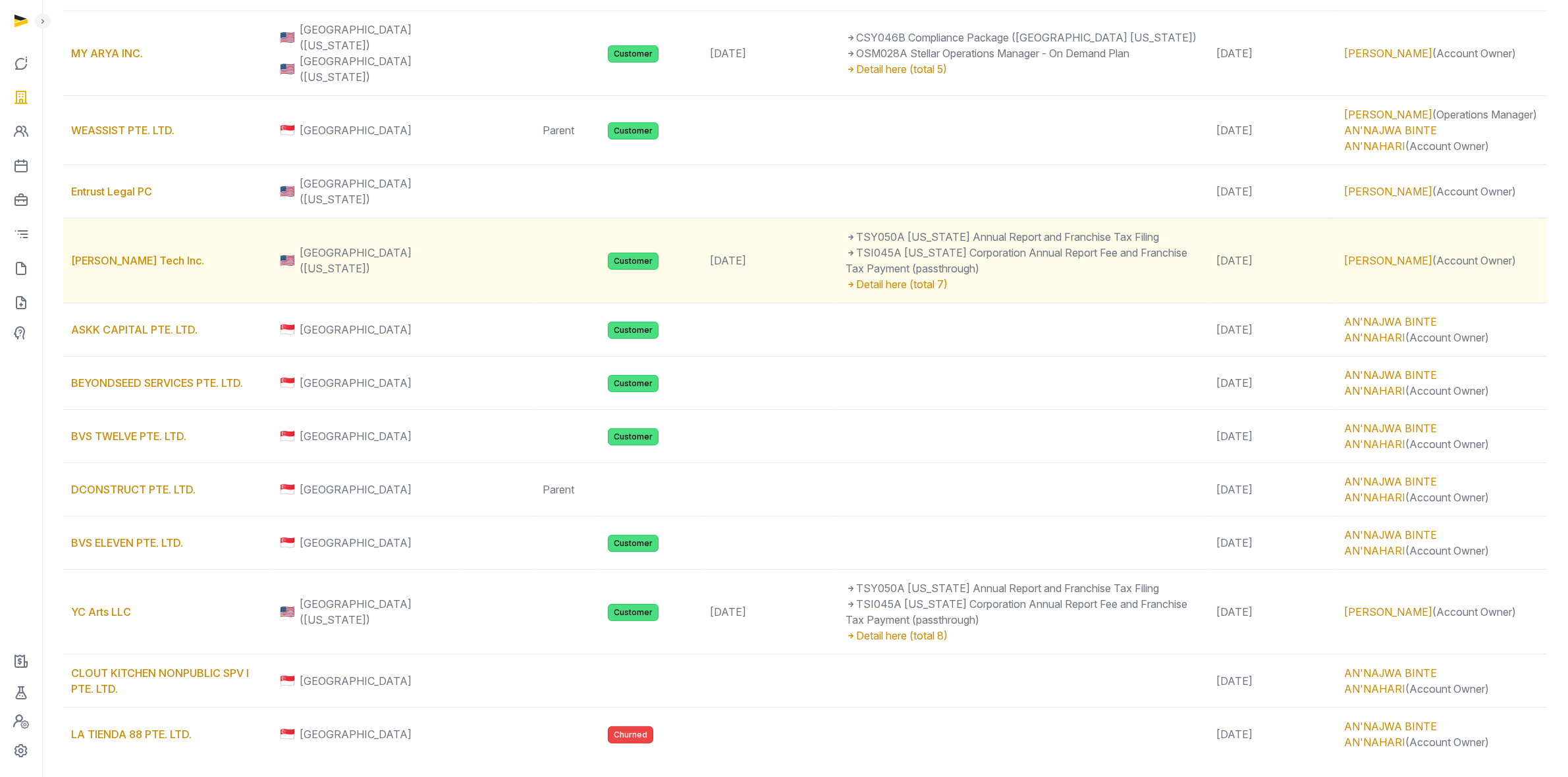
scroll to position [548, 0]
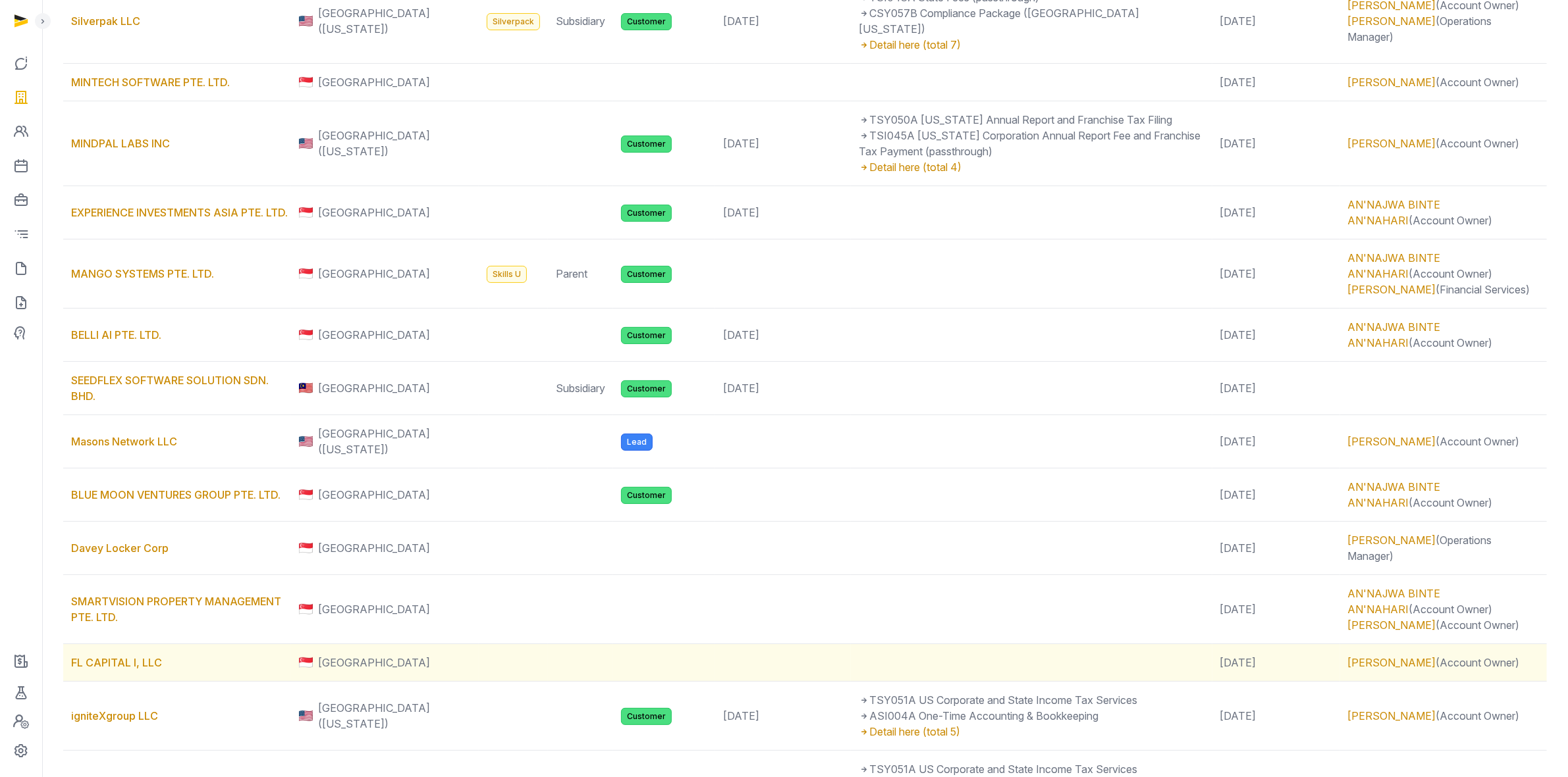
scroll to position [112, 0]
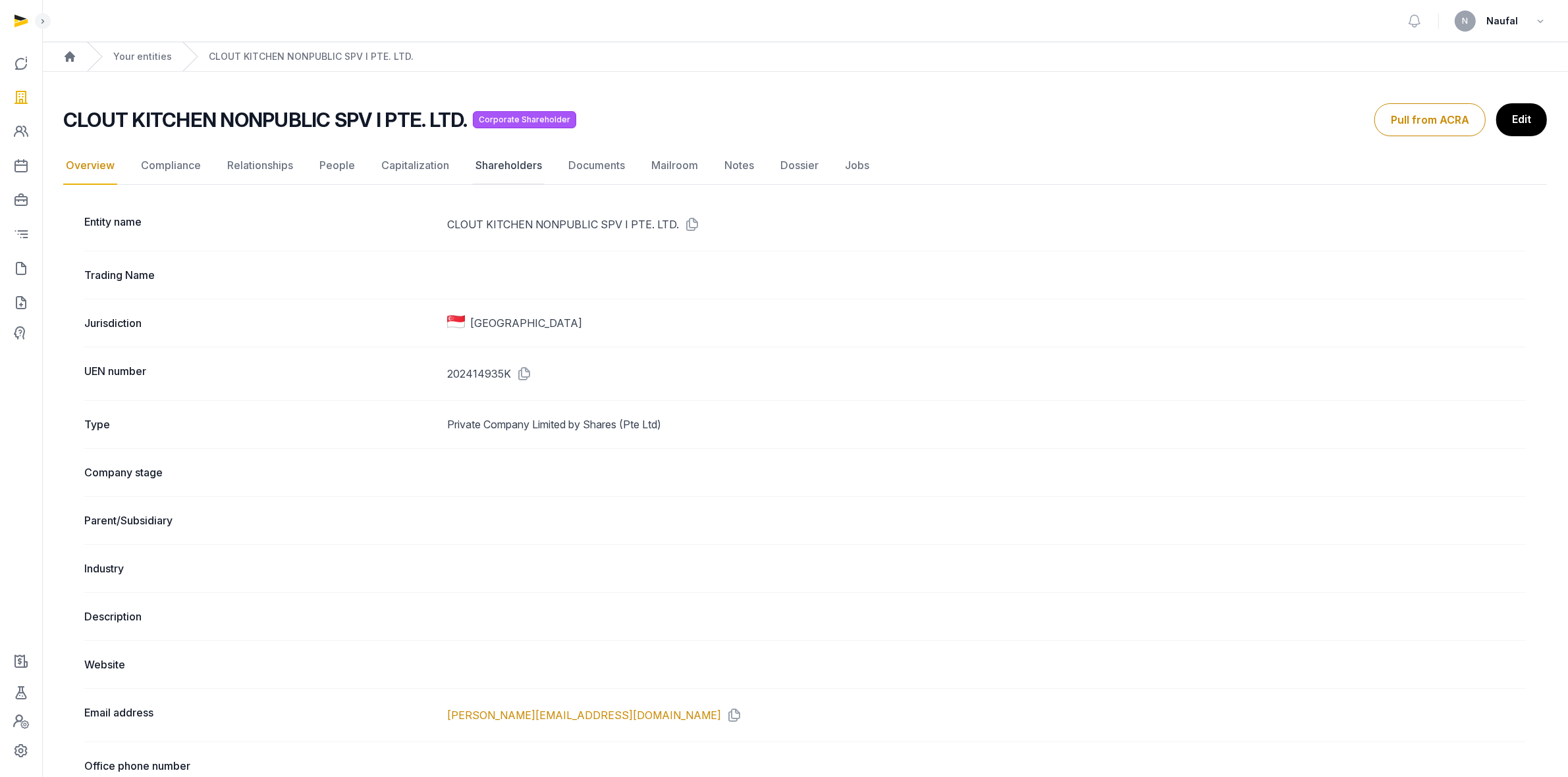
click at [505, 167] on link "Shareholders" at bounding box center [508, 166] width 72 height 38
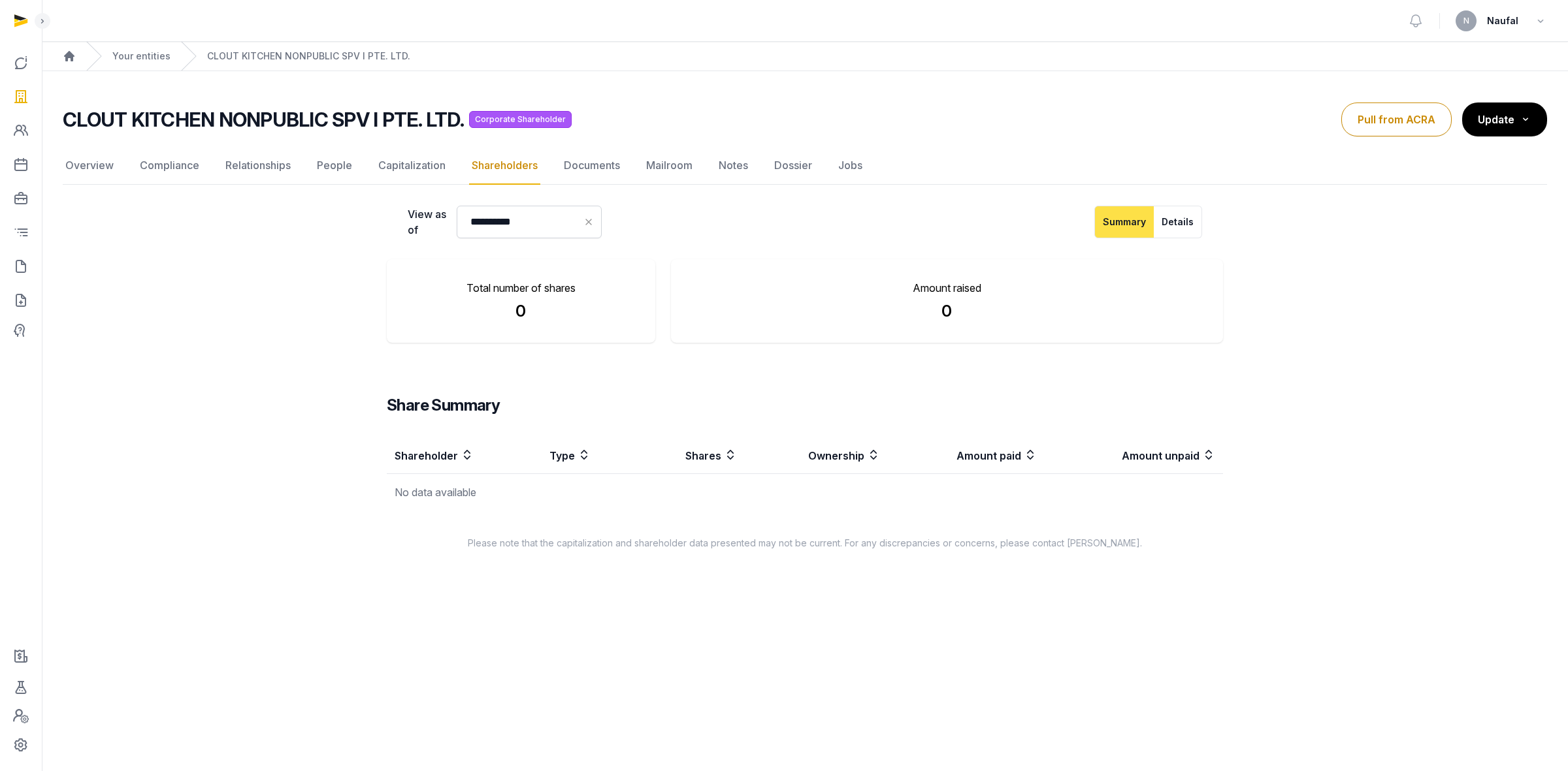
click at [500, 171] on link "Shareholders" at bounding box center [504, 166] width 71 height 38
click at [431, 167] on link "Capitalization" at bounding box center [412, 166] width 73 height 38
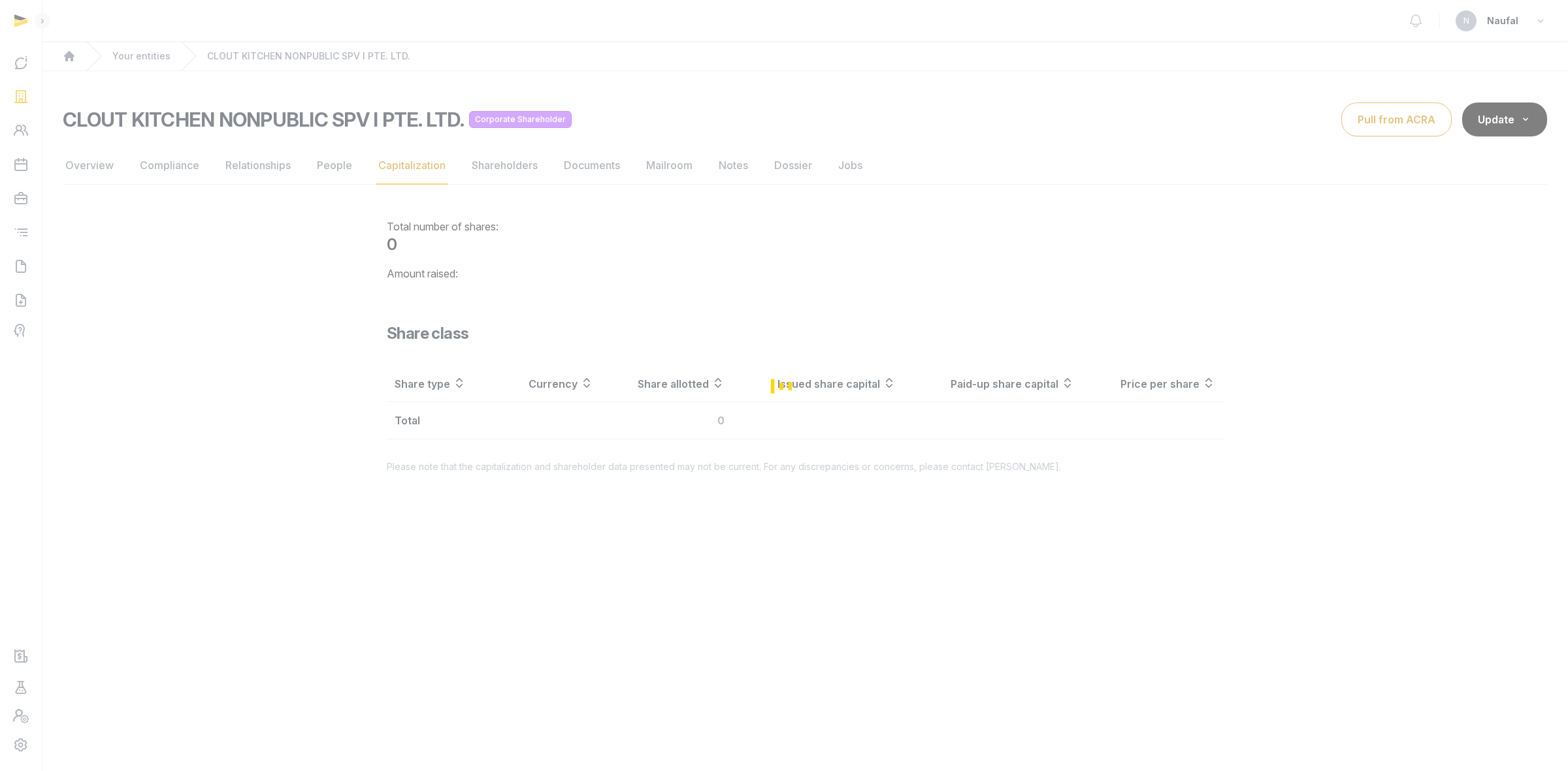
click at [494, 170] on div "Loading" at bounding box center [784, 385] width 1568 height 771
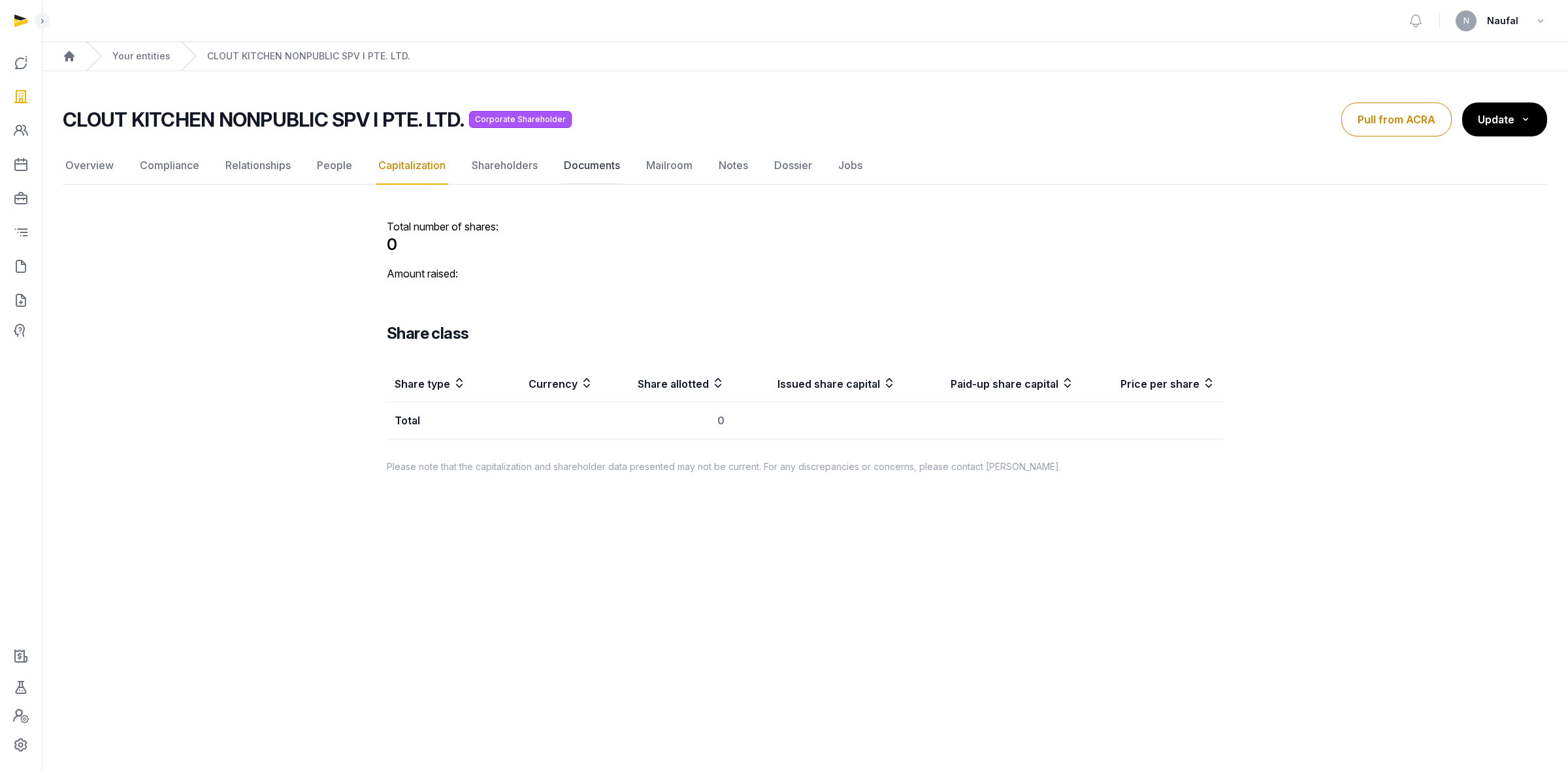
click at [570, 167] on link "Documents" at bounding box center [591, 166] width 62 height 38
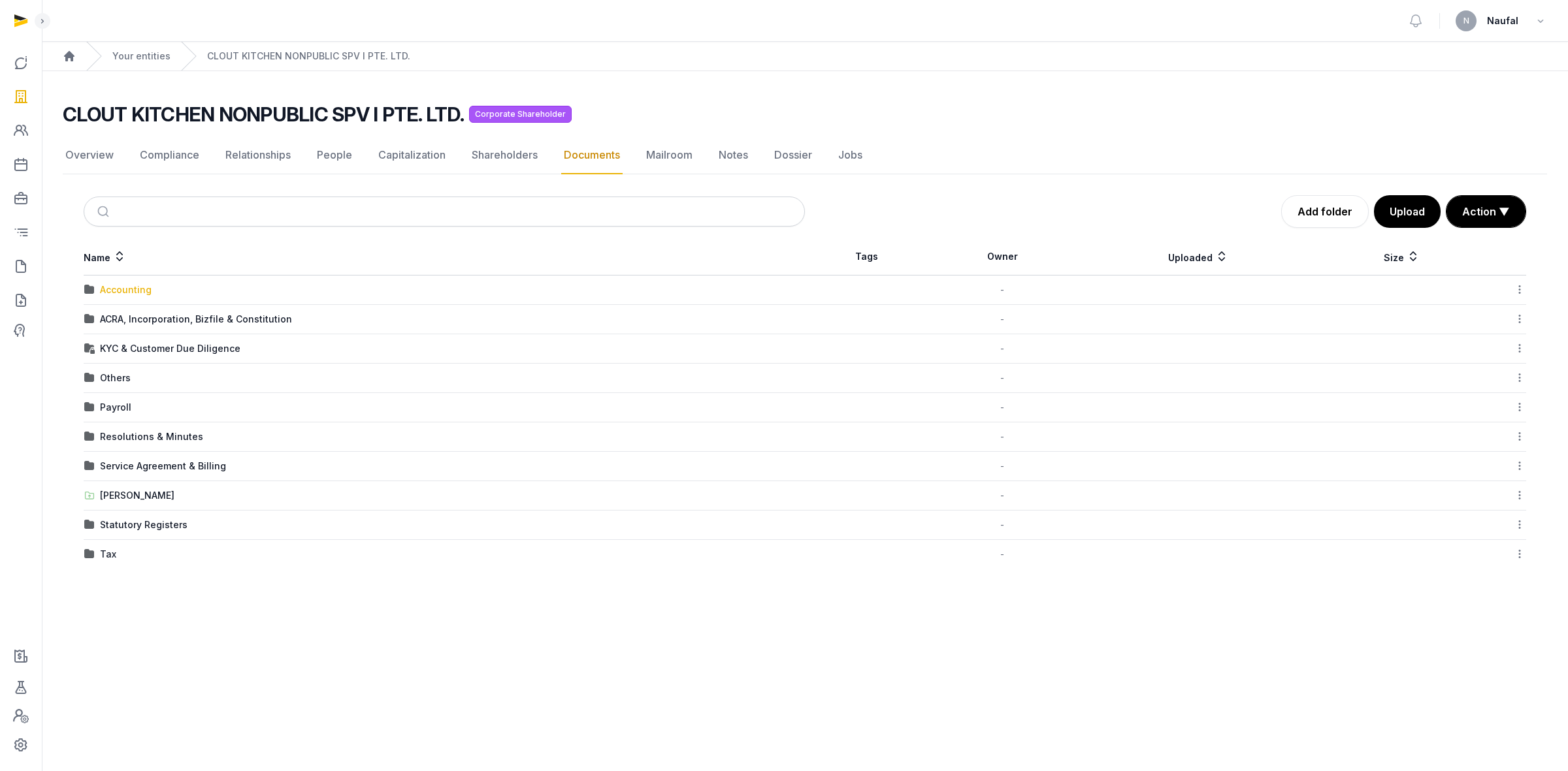
click at [112, 289] on div "Accounting" at bounding box center [126, 290] width 52 height 13
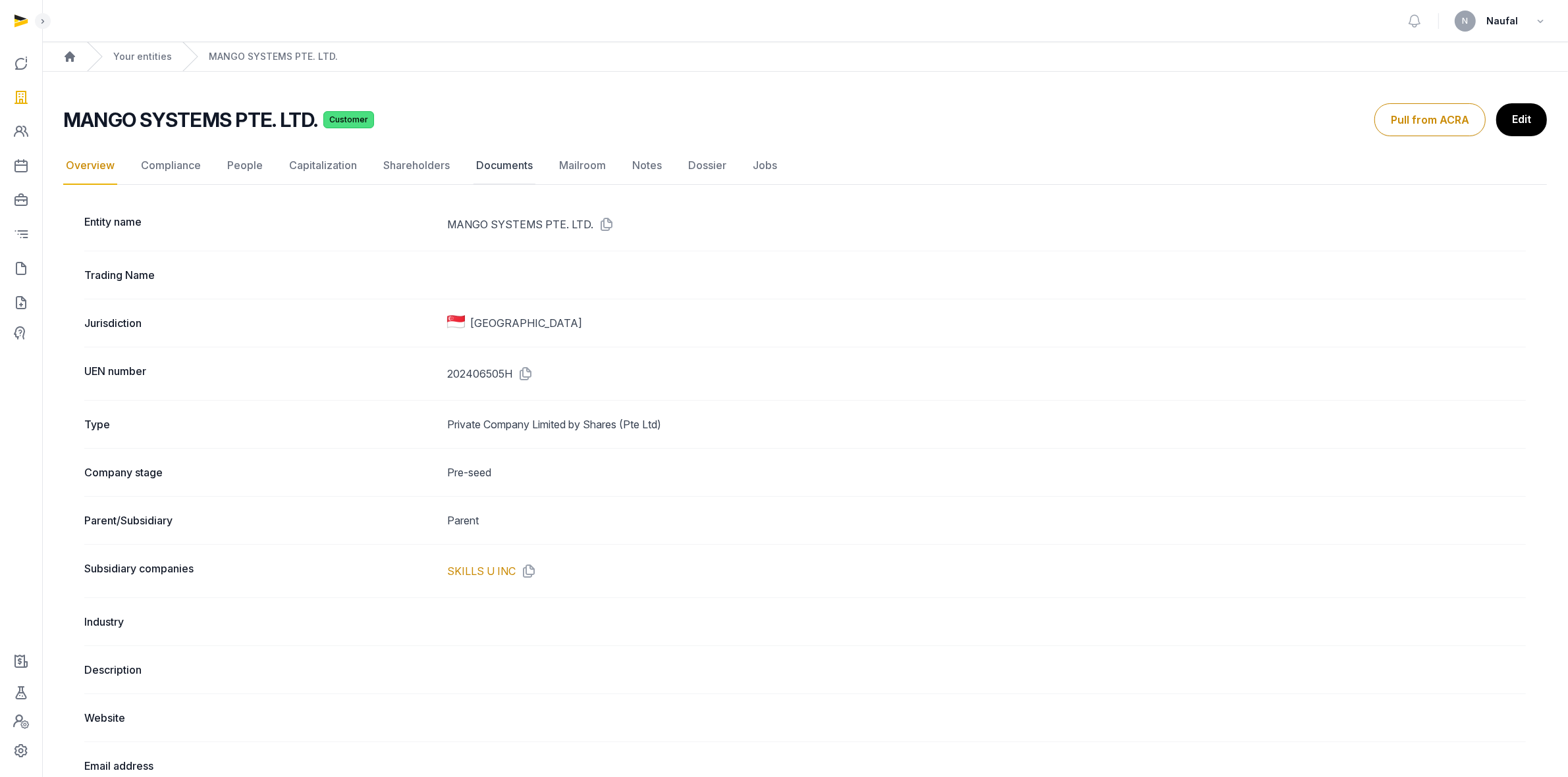
click at [492, 170] on link "Documents" at bounding box center [504, 166] width 62 height 38
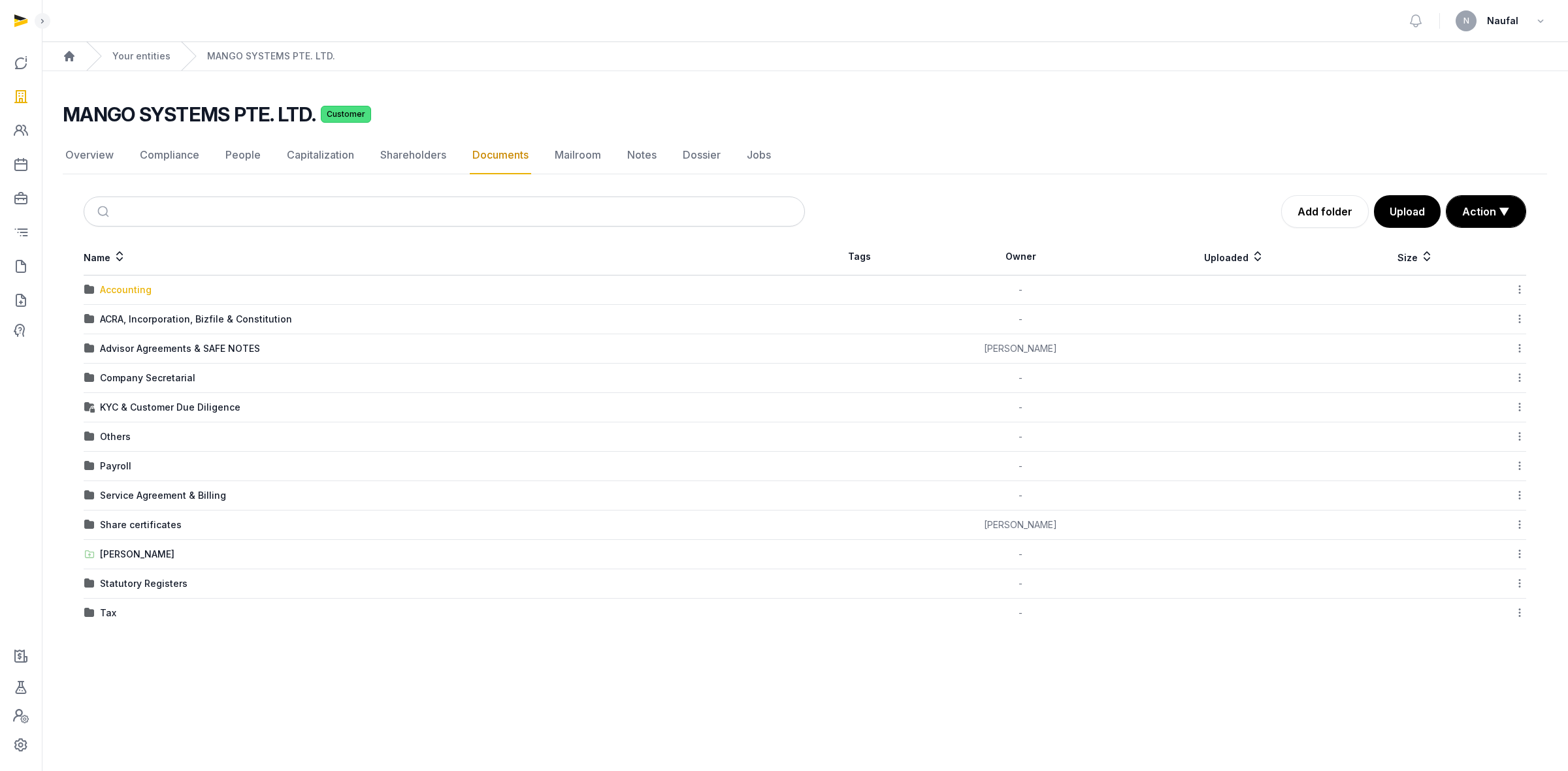
click at [112, 289] on div "Accounting" at bounding box center [126, 290] width 52 height 13
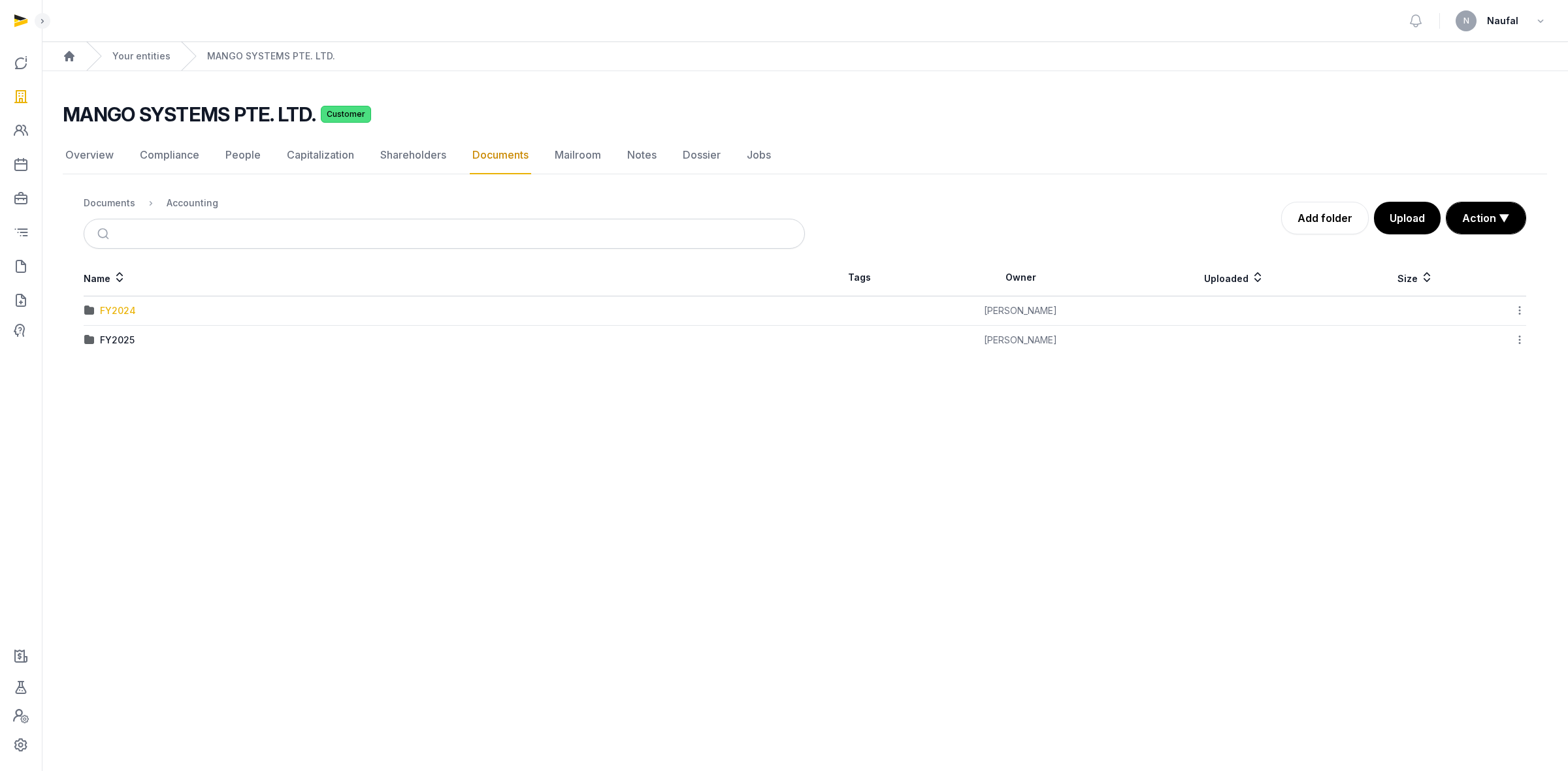
click at [121, 313] on div "FY2024" at bounding box center [118, 311] width 36 height 13
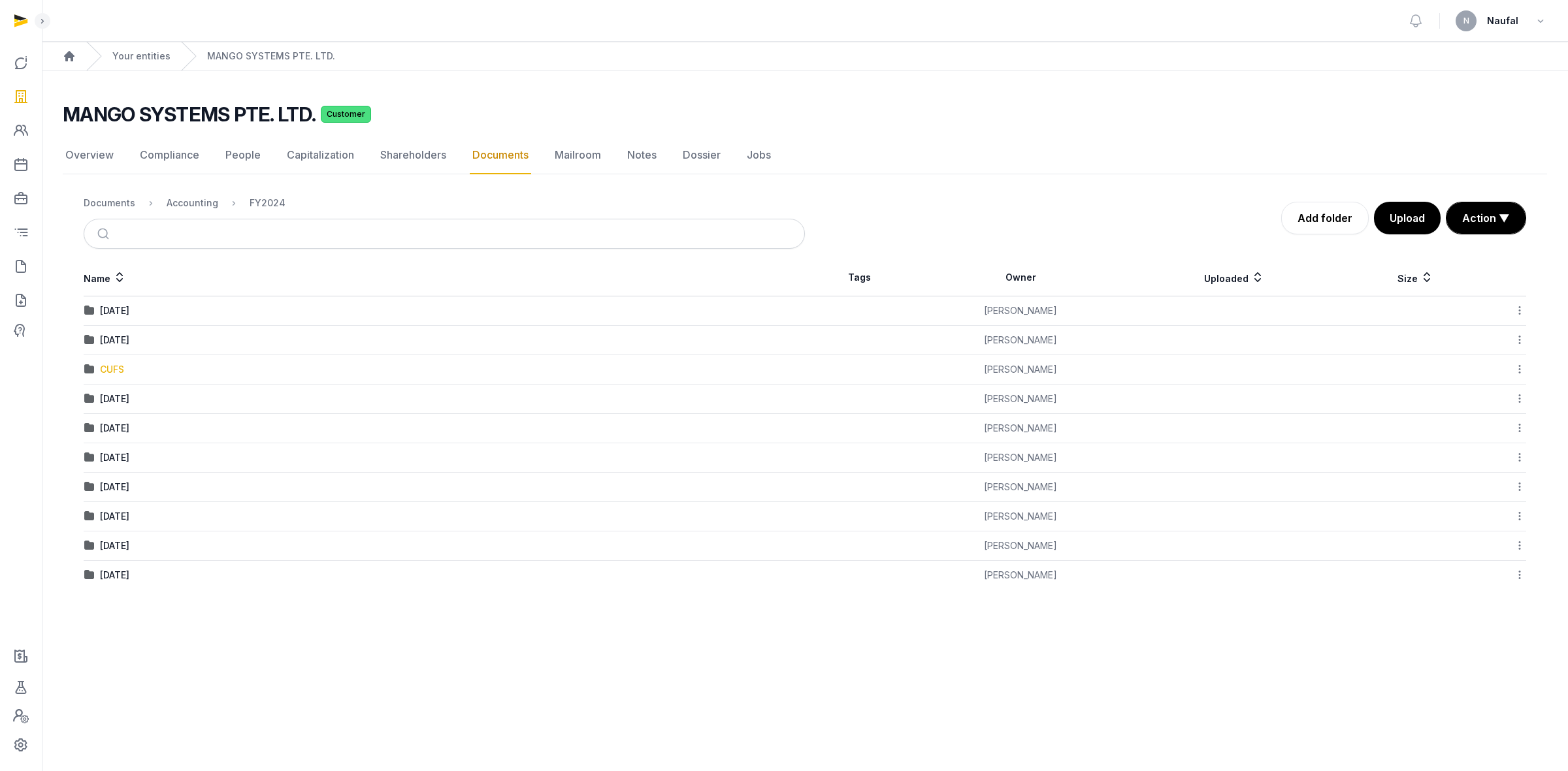
click at [115, 371] on div "CUFS" at bounding box center [112, 370] width 24 height 13
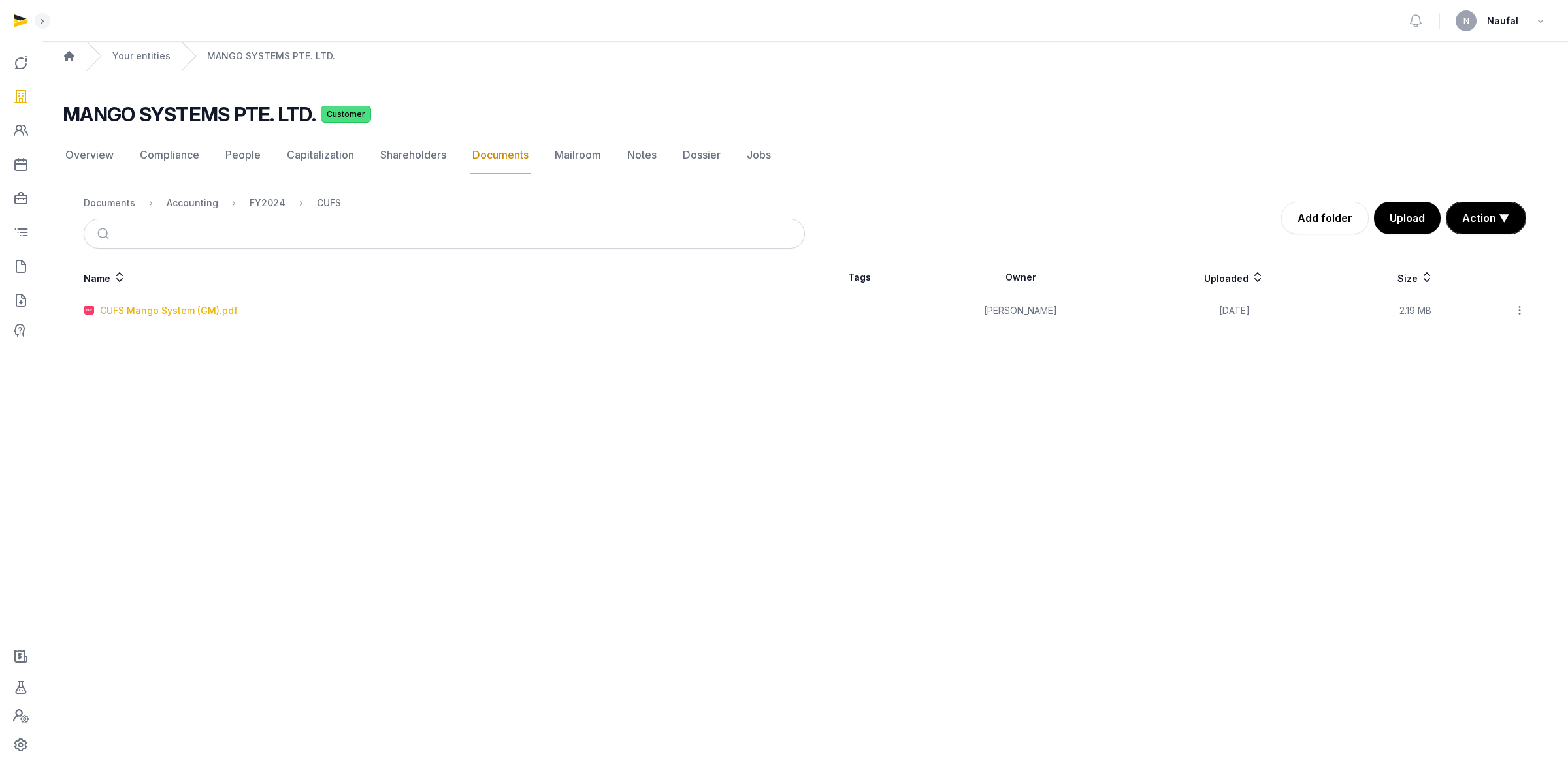
click at [211, 314] on div "CUFS Mango System (GM).pdf" at bounding box center [169, 311] width 138 height 13
click at [0, 0] on div "Loading" at bounding box center [0, 0] width 0 height 0
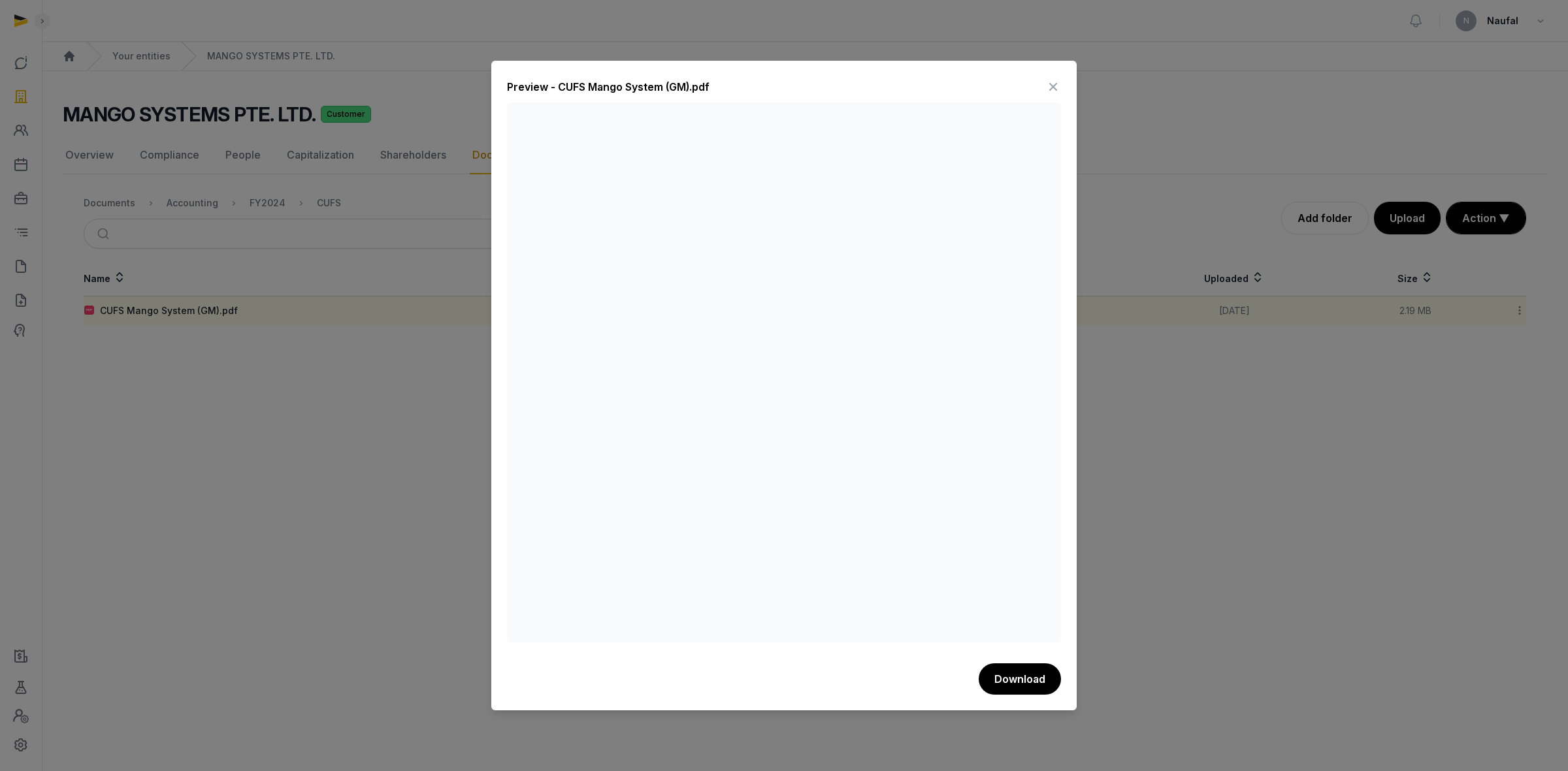
click at [1055, 86] on icon at bounding box center [1054, 86] width 16 height 21
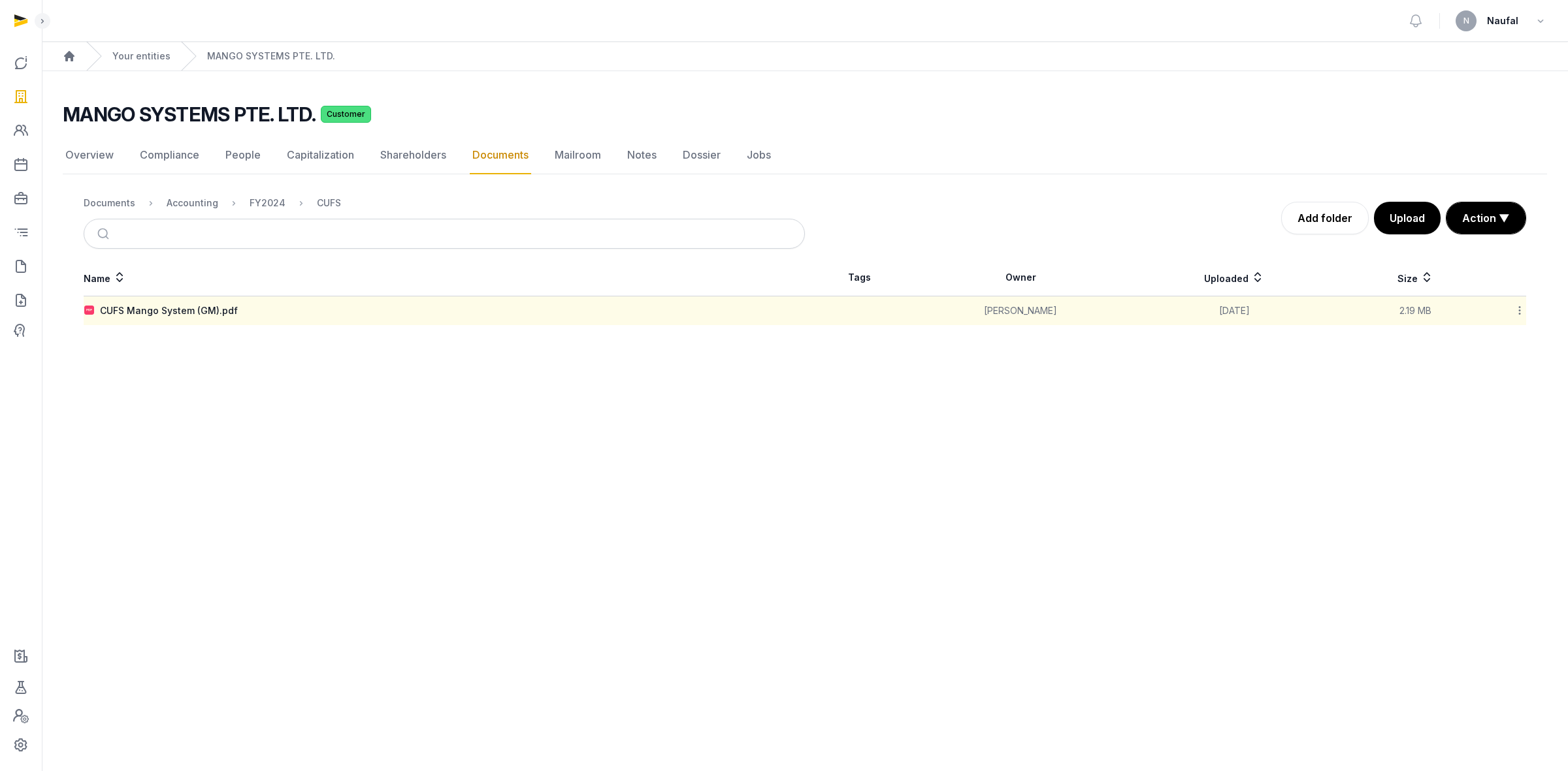
click at [1519, 311] on icon at bounding box center [1519, 310] width 12 height 14
click at [1492, 344] on div "Download" at bounding box center [1473, 345] width 104 height 23
click at [508, 158] on link "Documents" at bounding box center [500, 155] width 62 height 38
click at [261, 197] on div "FY2024" at bounding box center [268, 203] width 36 height 13
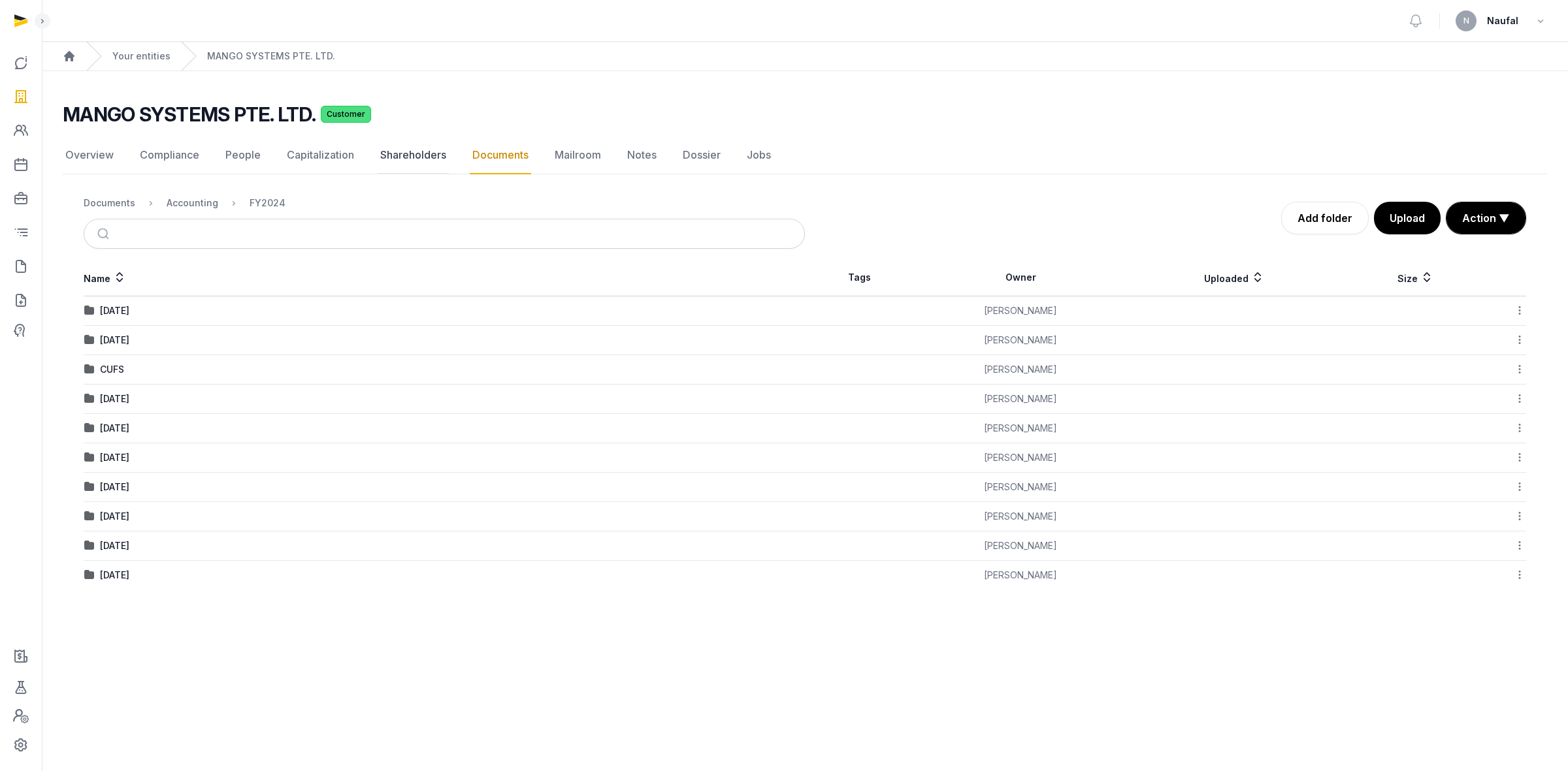
click at [403, 162] on link "Shareholders" at bounding box center [413, 155] width 71 height 38
